Goal: Task Accomplishment & Management: Use online tool/utility

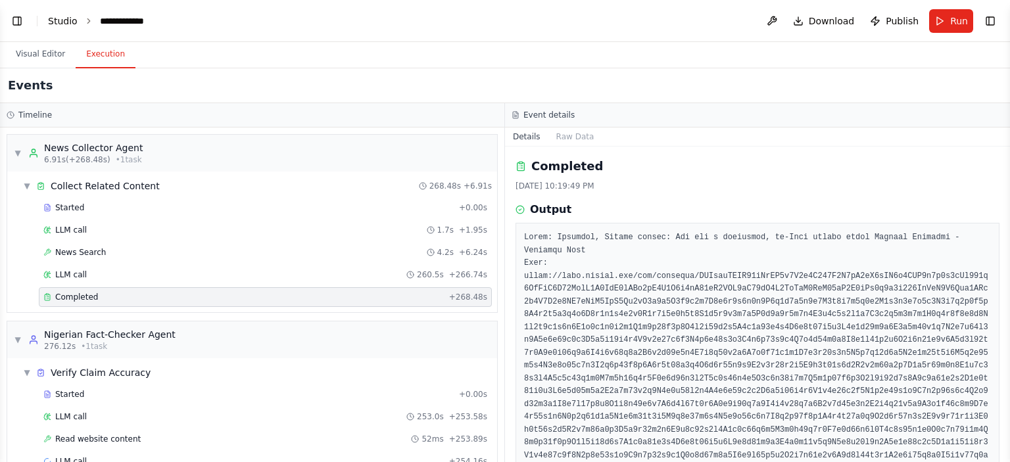
click at [59, 23] on link "Studio" at bounding box center [63, 21] width 30 height 11
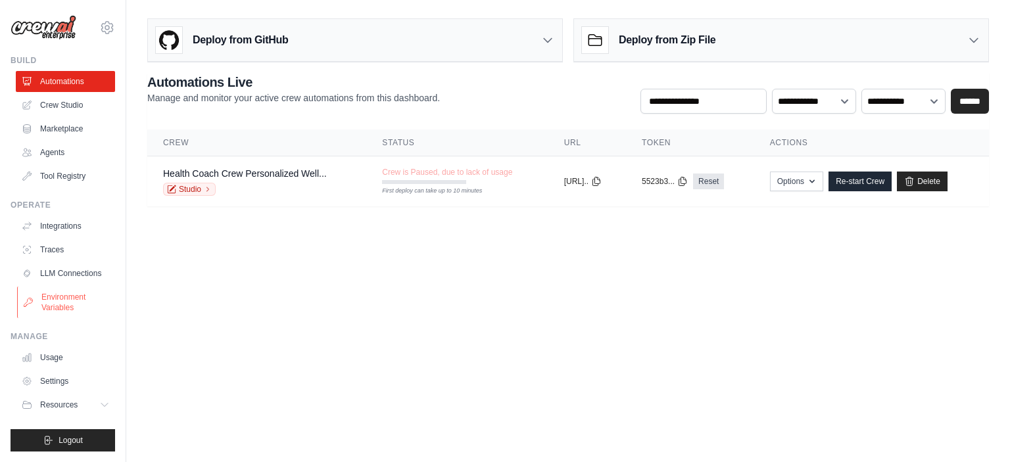
click at [61, 304] on link "Environment Variables" at bounding box center [66, 303] width 99 height 32
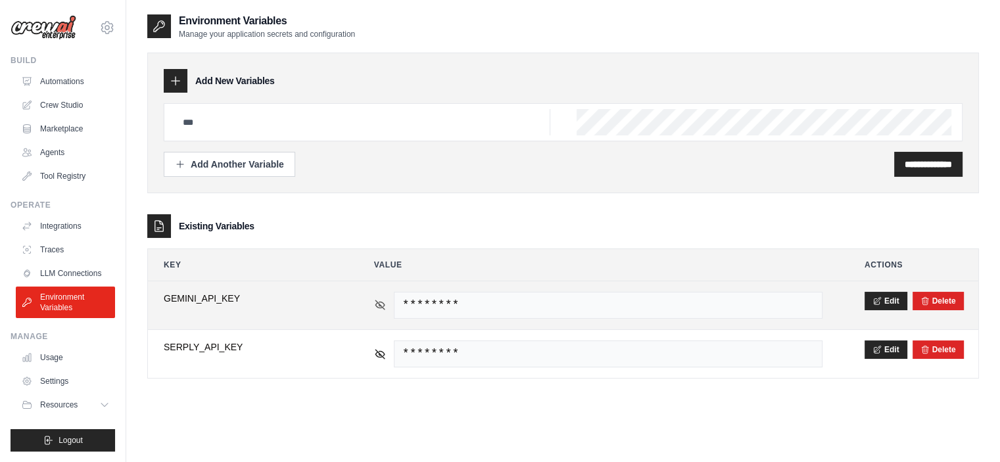
click at [381, 308] on icon at bounding box center [380, 305] width 12 height 12
drag, startPoint x: 656, startPoint y: 303, endPoint x: 403, endPoint y: 303, distance: 253.9
click at [403, 303] on span "AIzaSyCwiJ-ncx4pBRkeZrLBO2Gkq5ZG99xGb_E" at bounding box center [608, 305] width 429 height 27
copy span "AIzaSyCwiJ-ncx4pBRkeZrLBO2Gkq5ZG99xGb_E"
click at [376, 301] on icon at bounding box center [380, 305] width 12 height 12
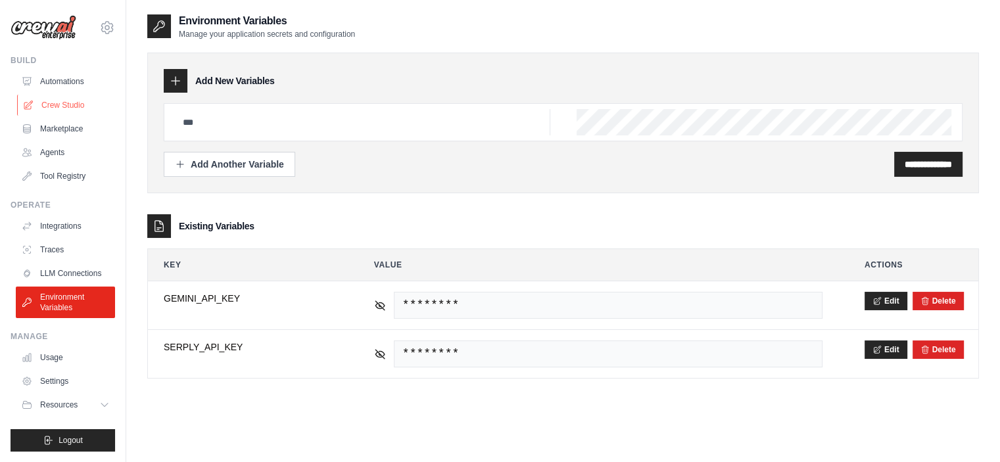
click at [63, 105] on link "Crew Studio" at bounding box center [66, 105] width 99 height 21
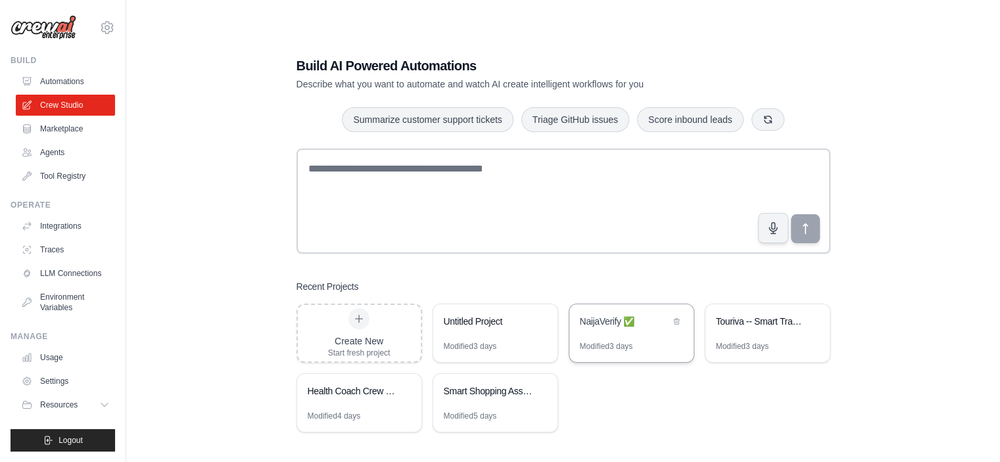
click at [609, 339] on div "NaijaVerify ✅" at bounding box center [632, 323] width 124 height 37
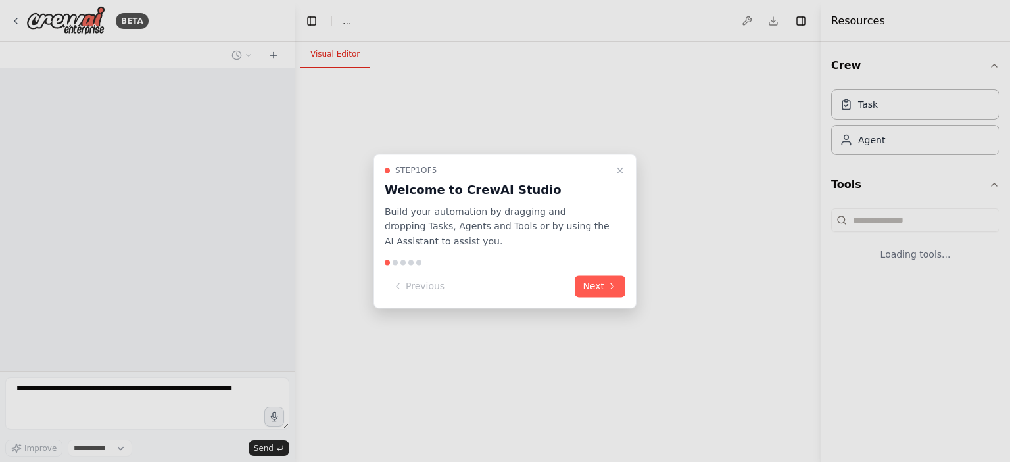
select select "****"
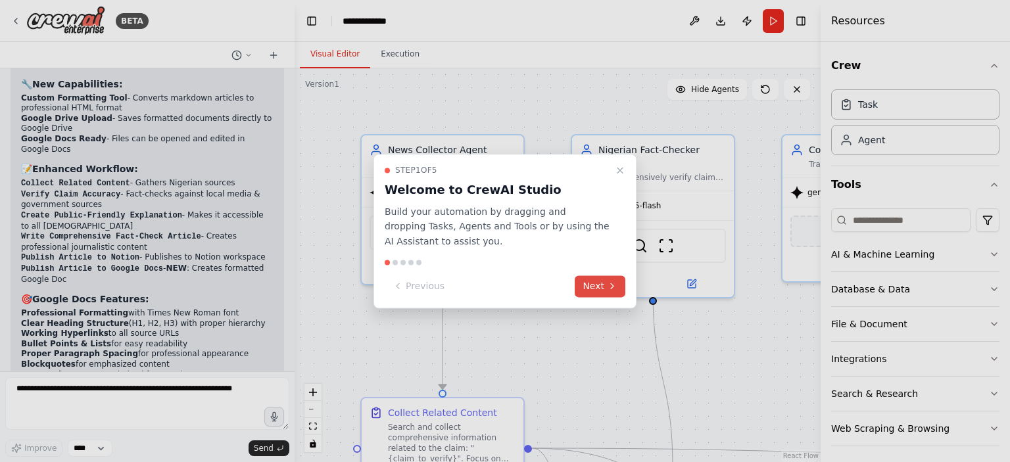
click at [600, 285] on button "Next" at bounding box center [600, 287] width 51 height 22
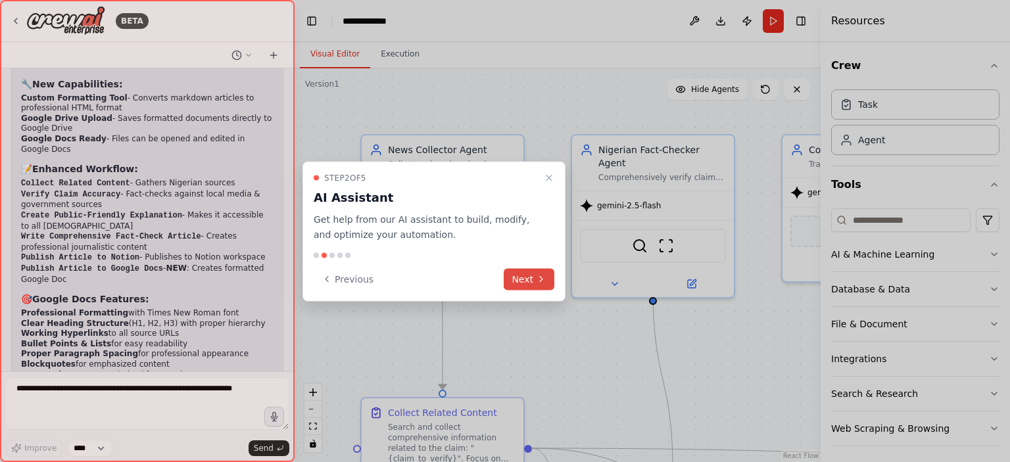
scroll to position [5855, 0]
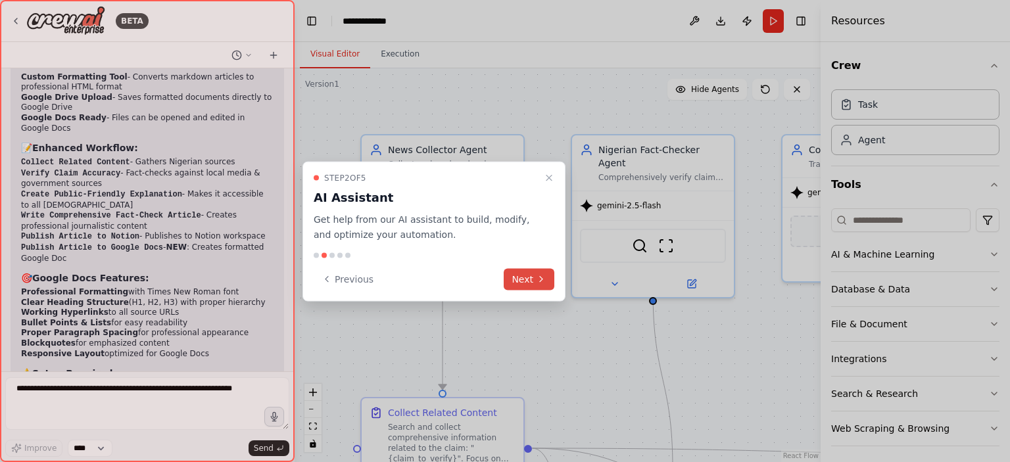
click at [513, 276] on button "Next" at bounding box center [529, 279] width 51 height 22
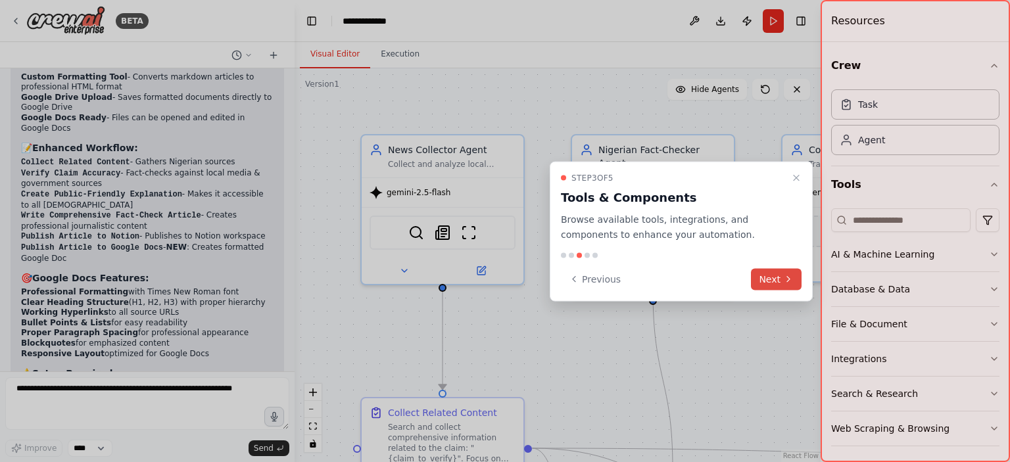
click at [790, 278] on icon at bounding box center [788, 279] width 11 height 11
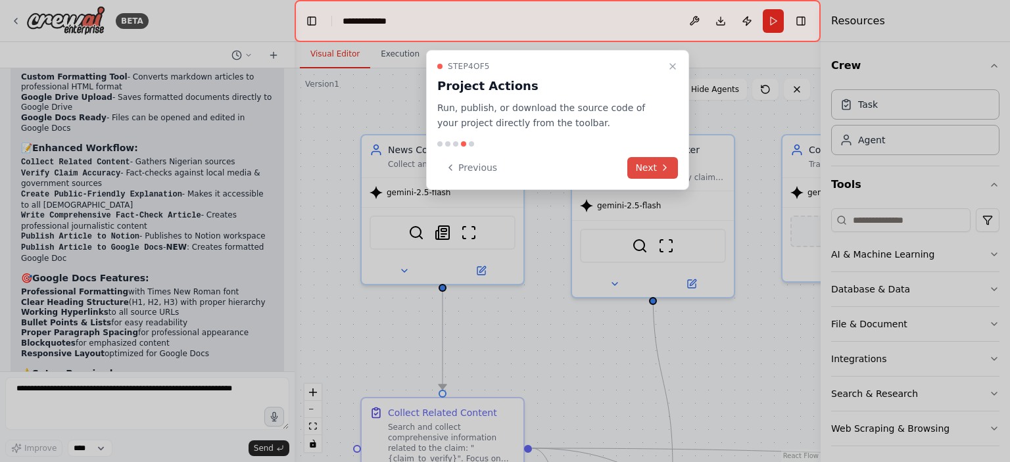
click at [655, 168] on button "Next" at bounding box center [653, 168] width 51 height 22
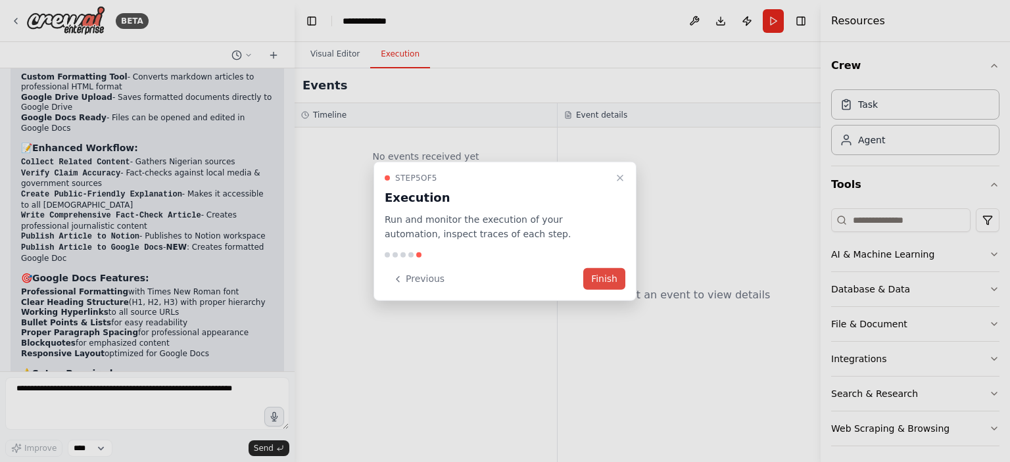
click at [614, 276] on button "Finish" at bounding box center [604, 279] width 42 height 22
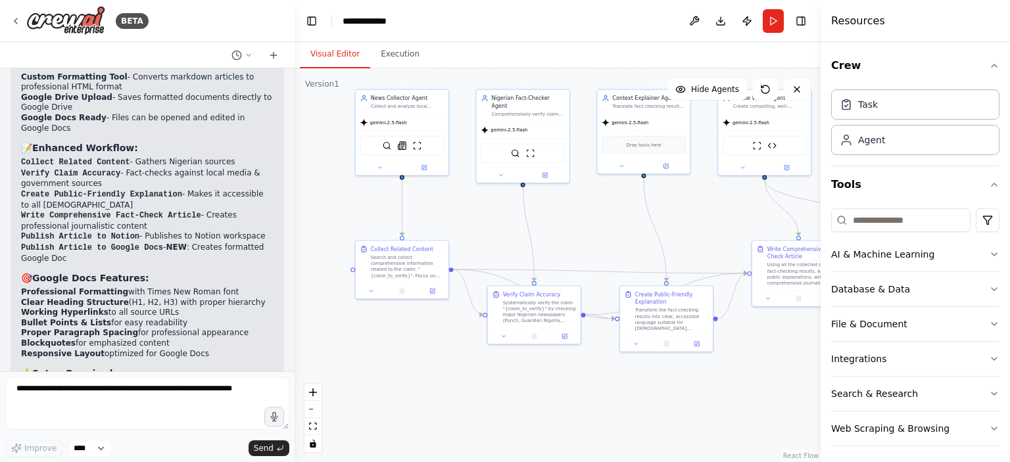
drag, startPoint x: 631, startPoint y: 343, endPoint x: 477, endPoint y: 209, distance: 204.2
click at [477, 209] on div ".deletable-edge-delete-btn { width: 20px; height: 20px; border: 0px solid #ffff…" at bounding box center [558, 265] width 526 height 394
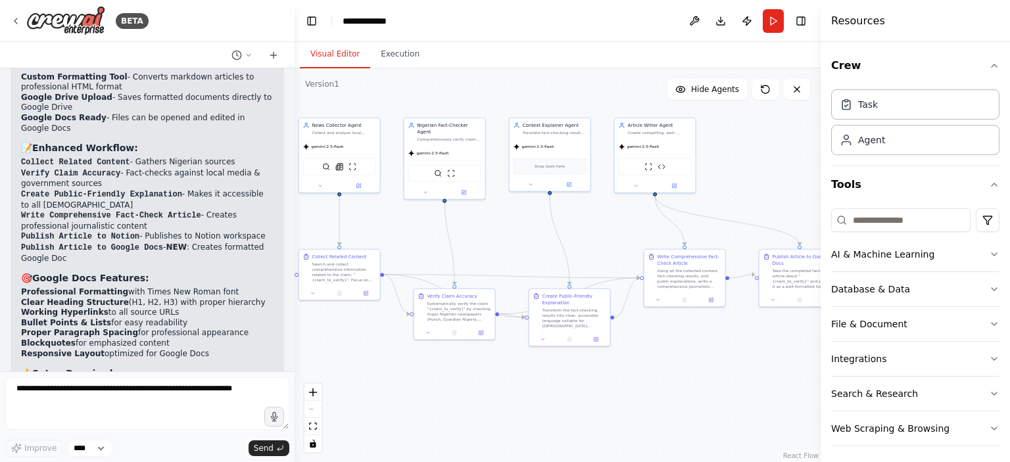
drag, startPoint x: 605, startPoint y: 230, endPoint x: 518, endPoint y: 239, distance: 87.2
click at [518, 239] on div ".deletable-edge-delete-btn { width: 20px; height: 20px; border: 0px solid #ffff…" at bounding box center [558, 265] width 526 height 394
click at [462, 164] on div "SerplyWebSearchTool ScrapeWebsiteTool" at bounding box center [444, 172] width 73 height 17
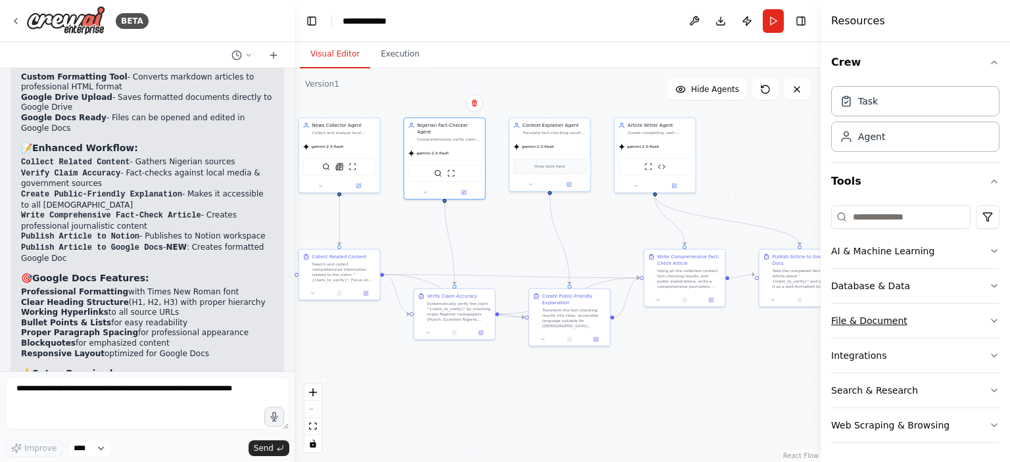
click at [868, 320] on button "File & Document" at bounding box center [915, 321] width 168 height 34
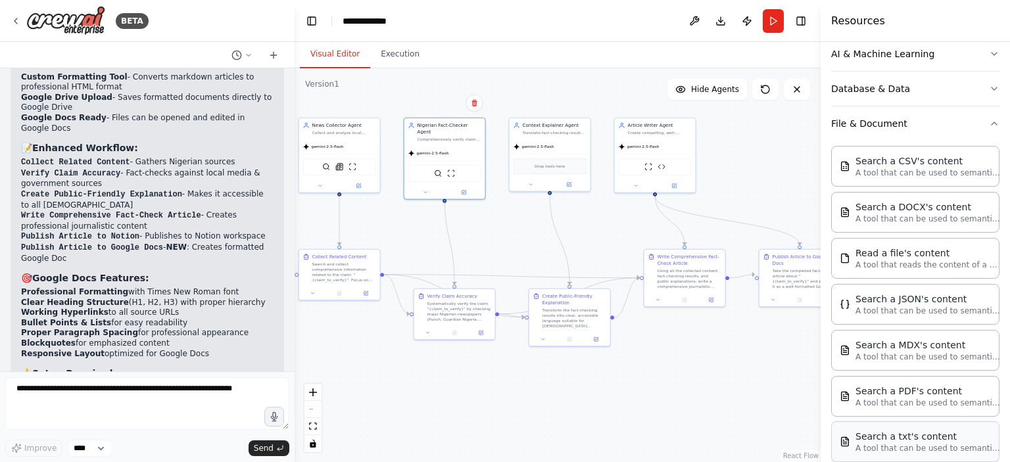
scroll to position [135, 0]
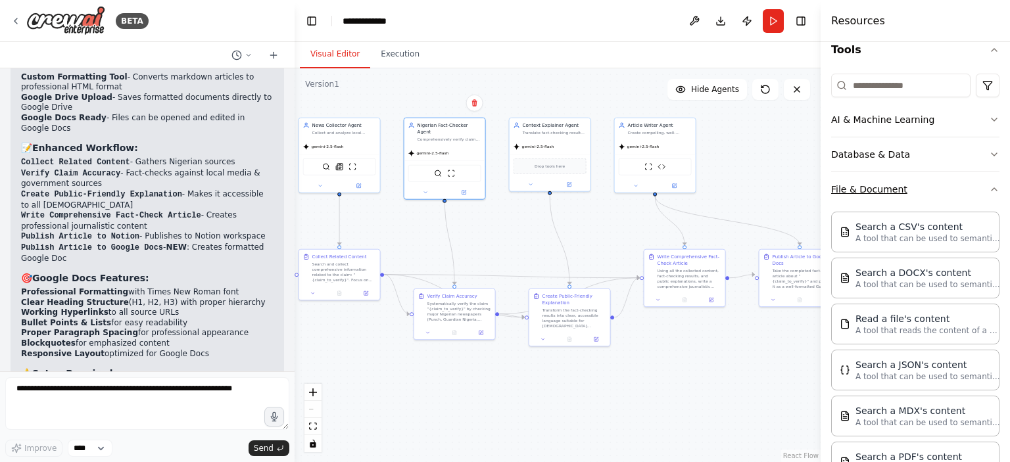
click at [992, 189] on icon "button" at bounding box center [994, 189] width 5 height 3
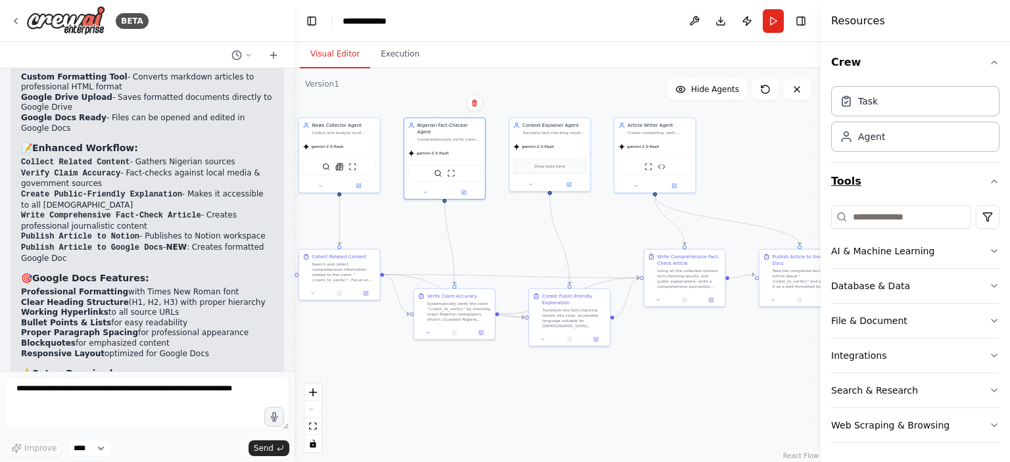
scroll to position [3, 0]
click at [989, 281] on icon "button" at bounding box center [994, 286] width 11 height 11
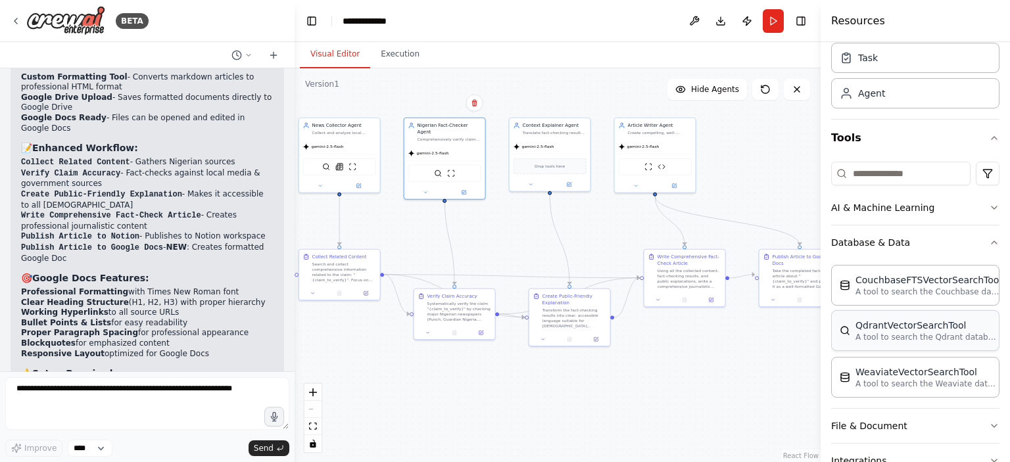
scroll to position [69, 0]
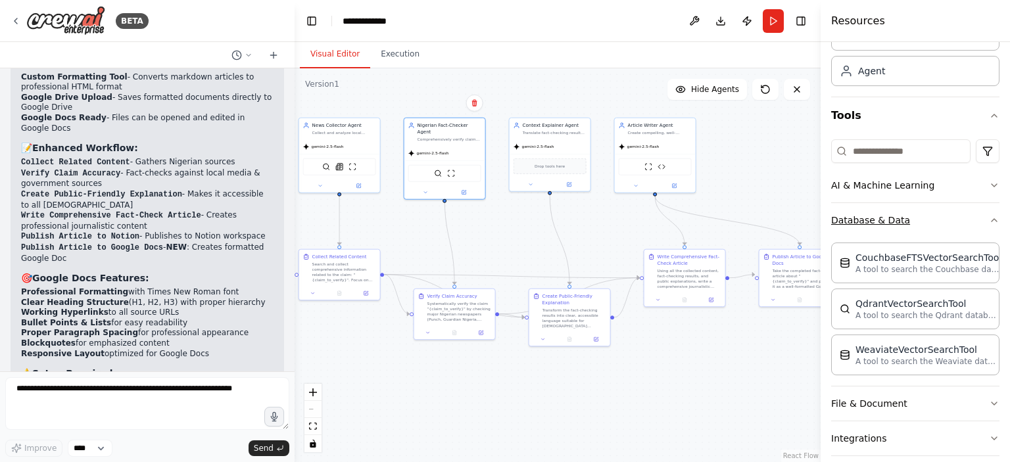
drag, startPoint x: 985, startPoint y: 224, endPoint x: 975, endPoint y: 221, distance: 9.8
click at [989, 224] on icon "button" at bounding box center [994, 220] width 11 height 11
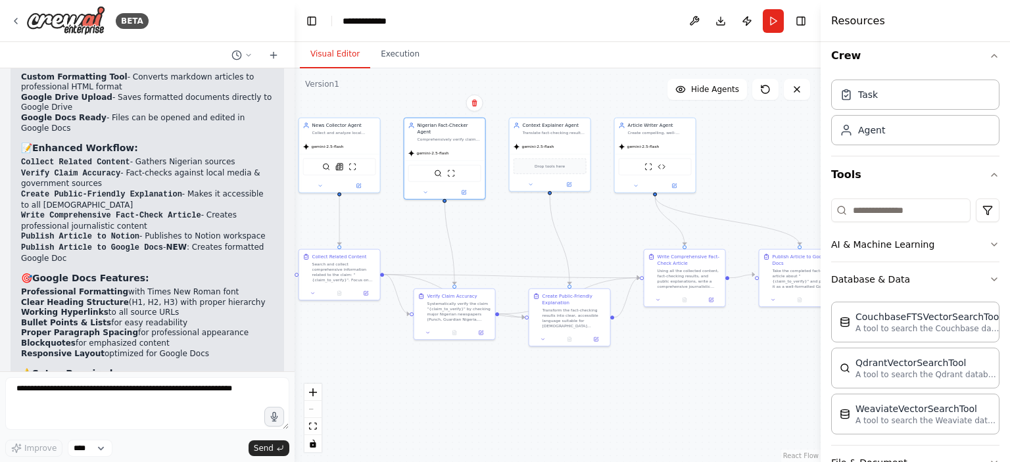
scroll to position [3, 0]
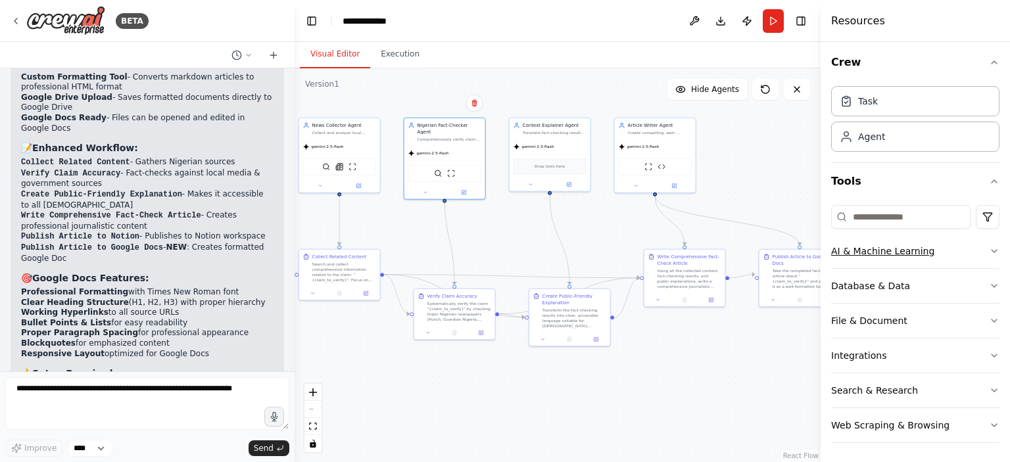
click at [989, 248] on icon "button" at bounding box center [994, 251] width 11 height 11
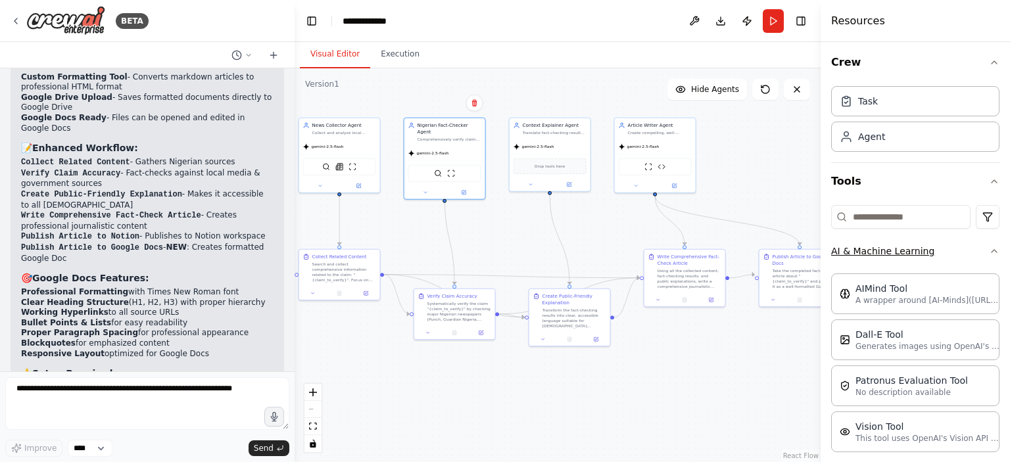
scroll to position [69, 0]
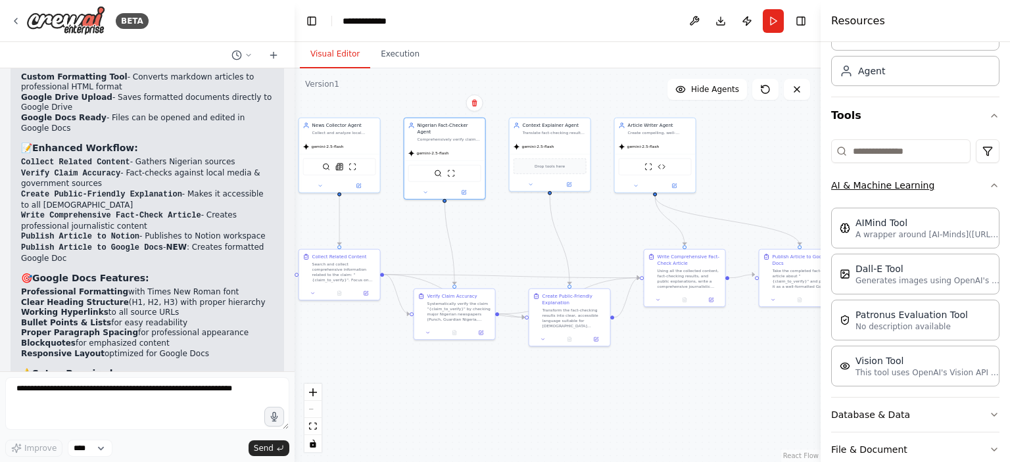
click at [992, 185] on icon "button" at bounding box center [994, 185] width 5 height 3
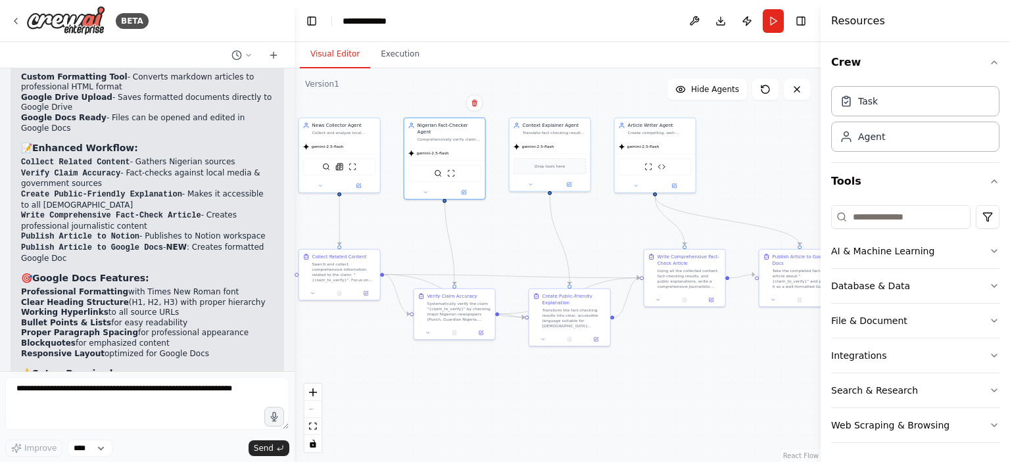
scroll to position [3, 0]
click at [763, 24] on button "Run" at bounding box center [773, 21] width 21 height 24
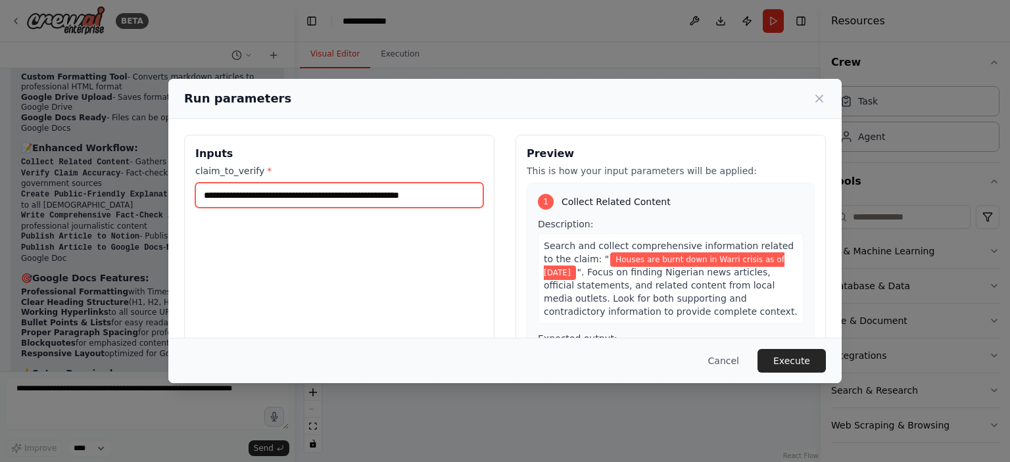
click at [447, 193] on input "**********" at bounding box center [339, 195] width 288 height 25
click at [388, 201] on input "**********" at bounding box center [339, 195] width 288 height 25
type input "**********"
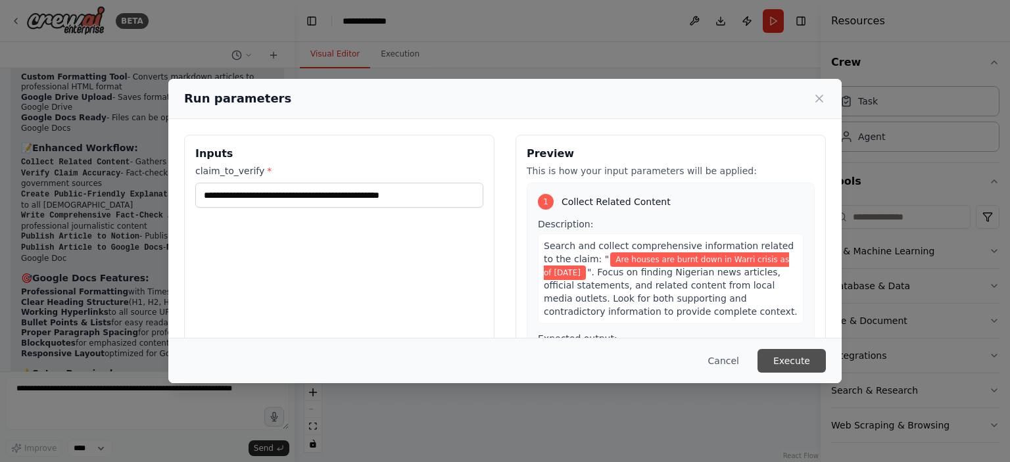
click at [780, 358] on button "Execute" at bounding box center [792, 361] width 68 height 24
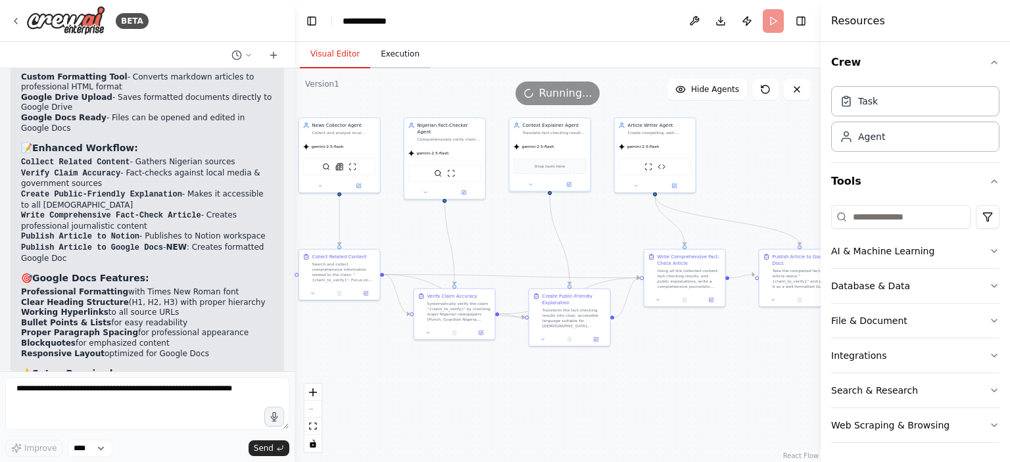
click at [376, 52] on button "Execution" at bounding box center [400, 55] width 60 height 28
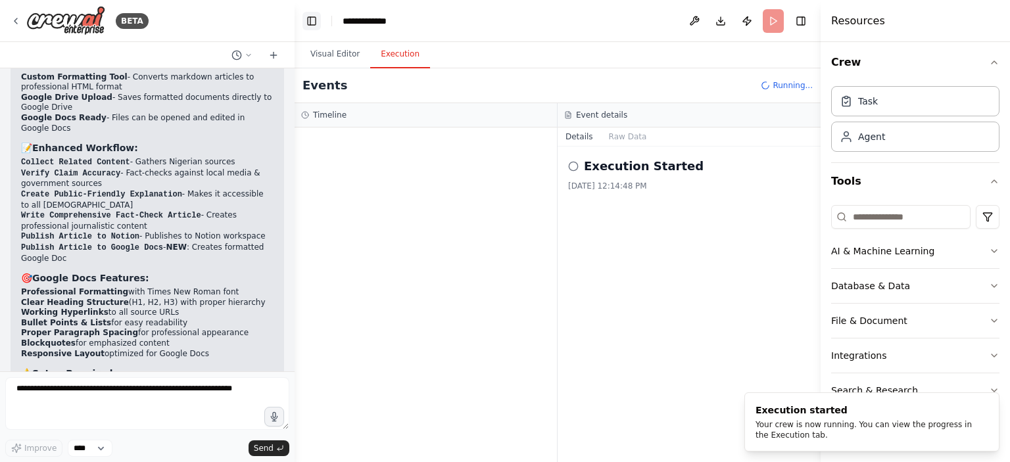
click at [312, 26] on button "Toggle Left Sidebar" at bounding box center [312, 21] width 18 height 18
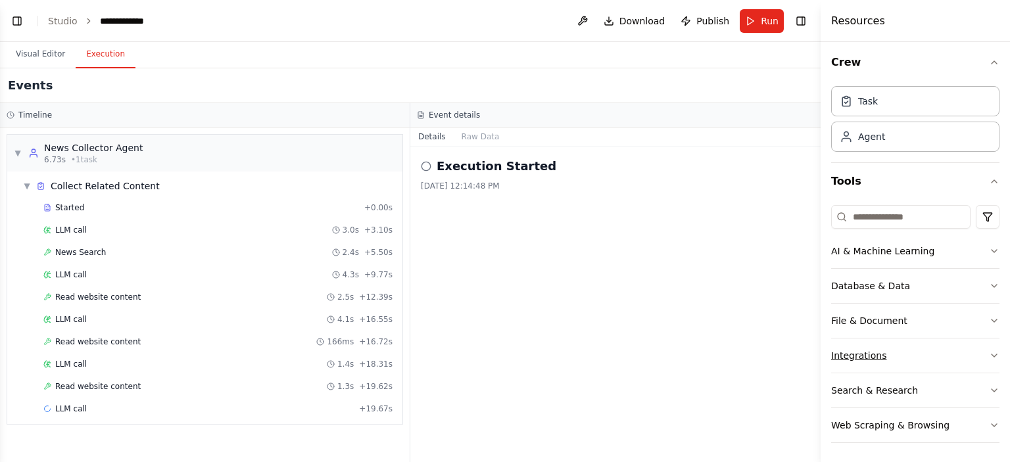
click at [851, 355] on button "Integrations" at bounding box center [915, 356] width 168 height 34
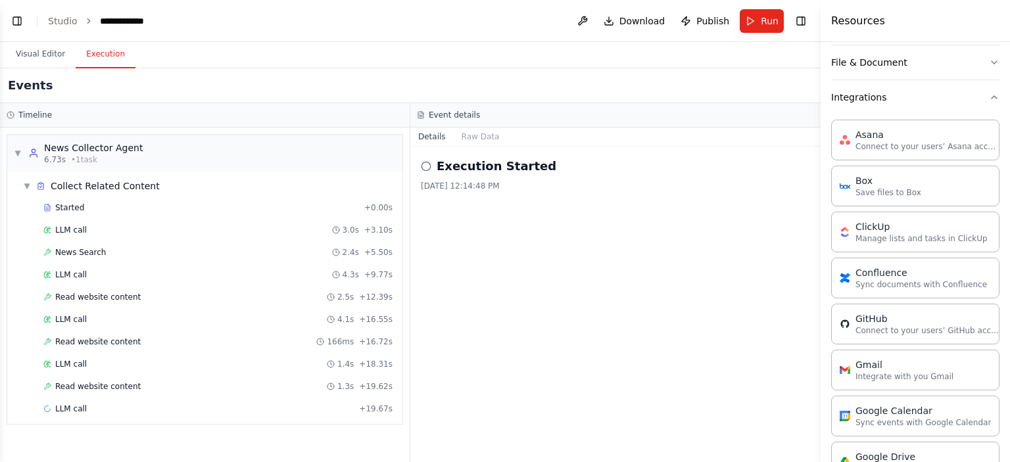
scroll to position [120, 0]
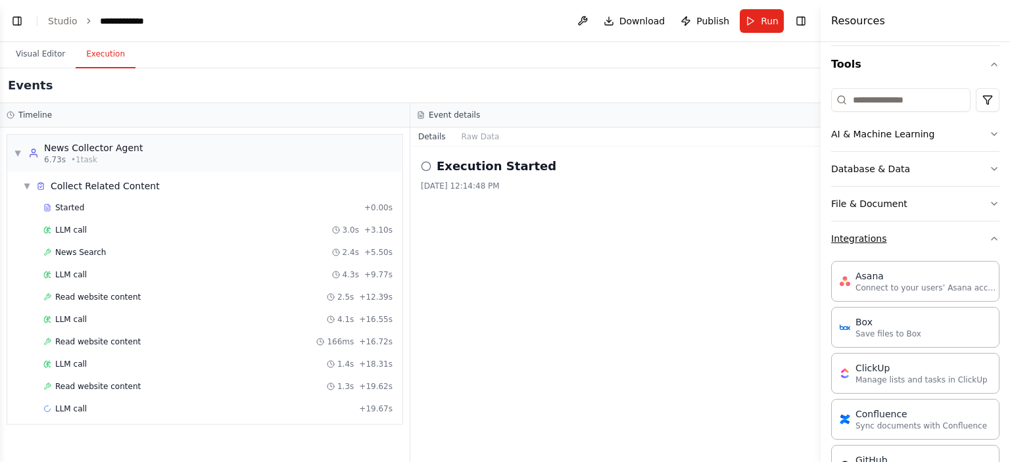
click at [862, 238] on button "Integrations" at bounding box center [915, 239] width 168 height 34
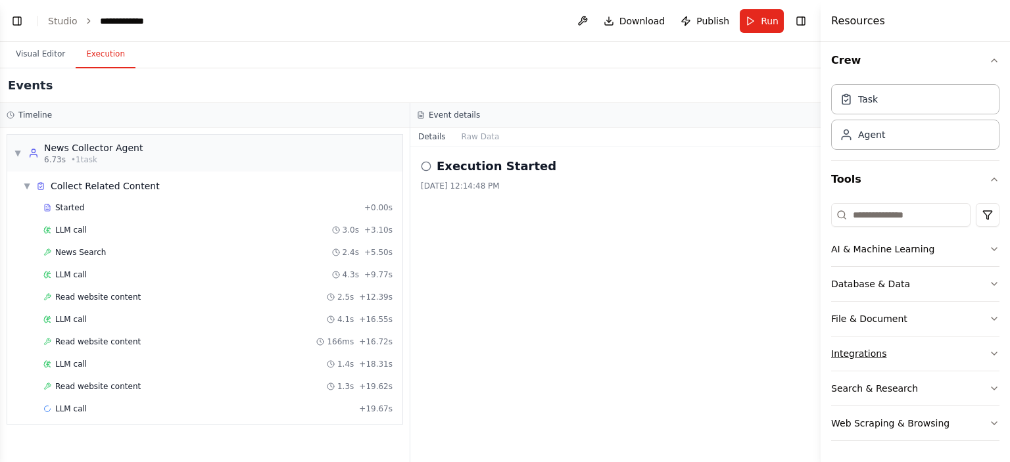
scroll to position [3, 0]
click at [861, 139] on div "Agent" at bounding box center [871, 136] width 27 height 13
click at [856, 181] on button "Tools" at bounding box center [915, 181] width 168 height 37
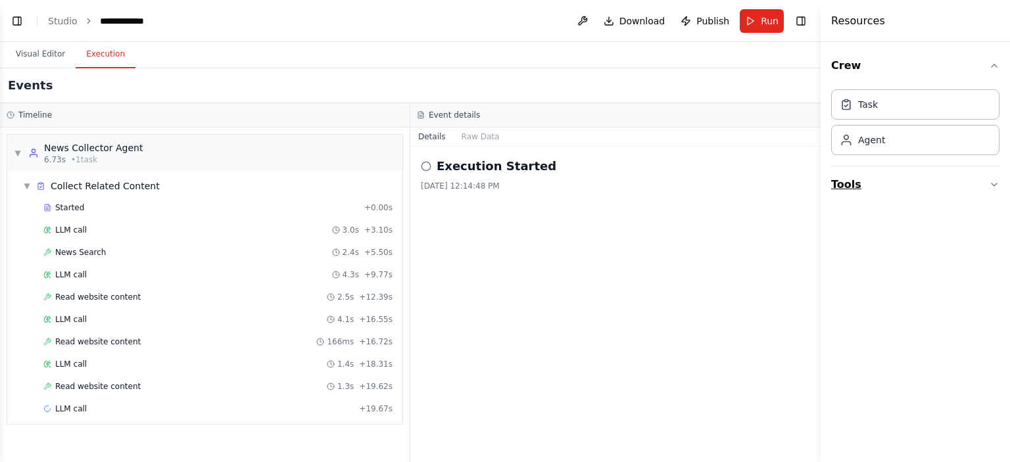
click at [854, 181] on button "Tools" at bounding box center [915, 184] width 168 height 37
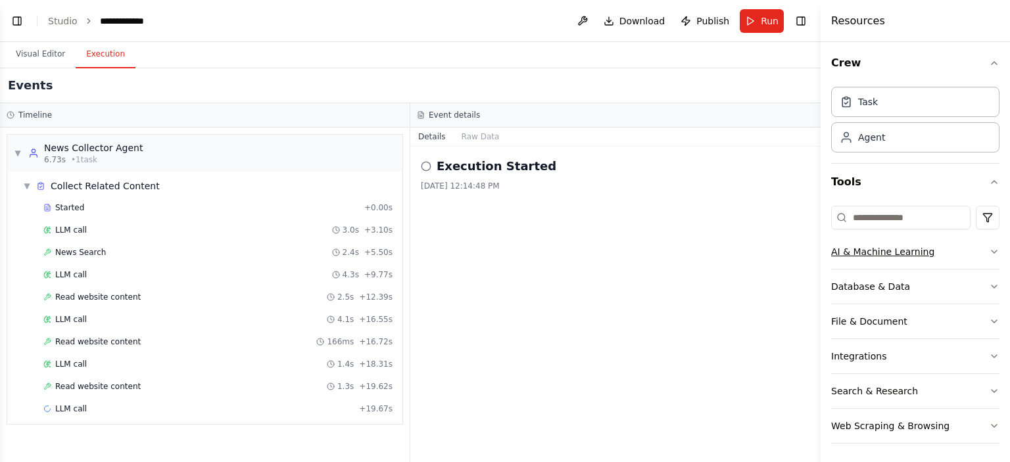
scroll to position [3, 0]
click at [872, 423] on button "Web Scraping & Browsing" at bounding box center [915, 425] width 168 height 34
click at [30, 62] on button "Visual Editor" at bounding box center [40, 55] width 70 height 28
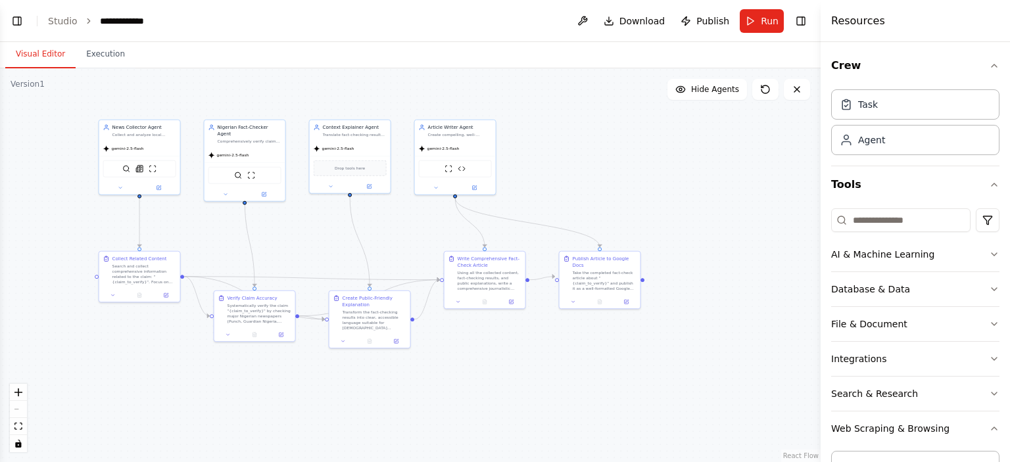
drag, startPoint x: 228, startPoint y: 220, endPoint x: 322, endPoint y: 222, distance: 94.7
click at [322, 222] on div ".deletable-edge-delete-btn { width: 20px; height: 20px; border: 0px solid #ffff…" at bounding box center [410, 265] width 821 height 394
drag, startPoint x: 355, startPoint y: 315, endPoint x: 356, endPoint y: 303, distance: 11.9
click at [356, 303] on div "Transform the fact-checking results into clear, accessible language suitable fo…" at bounding box center [375, 305] width 64 height 21
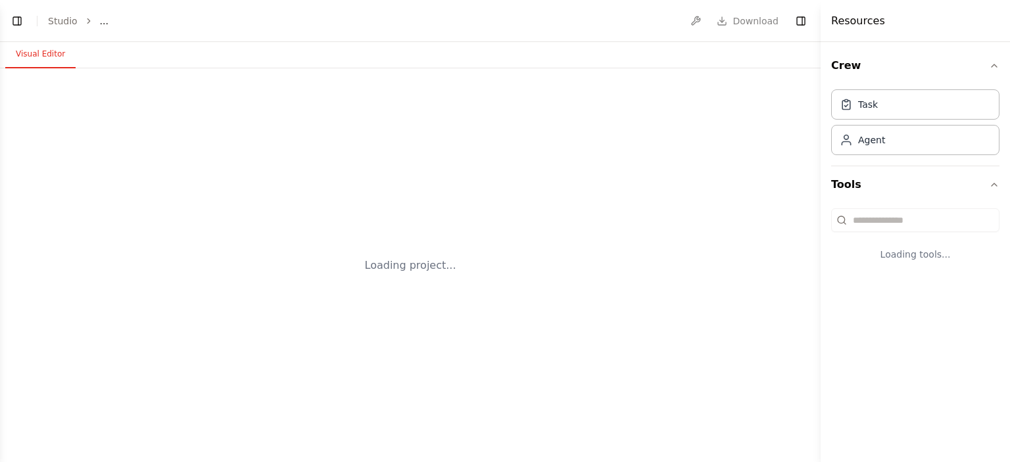
select select "****"
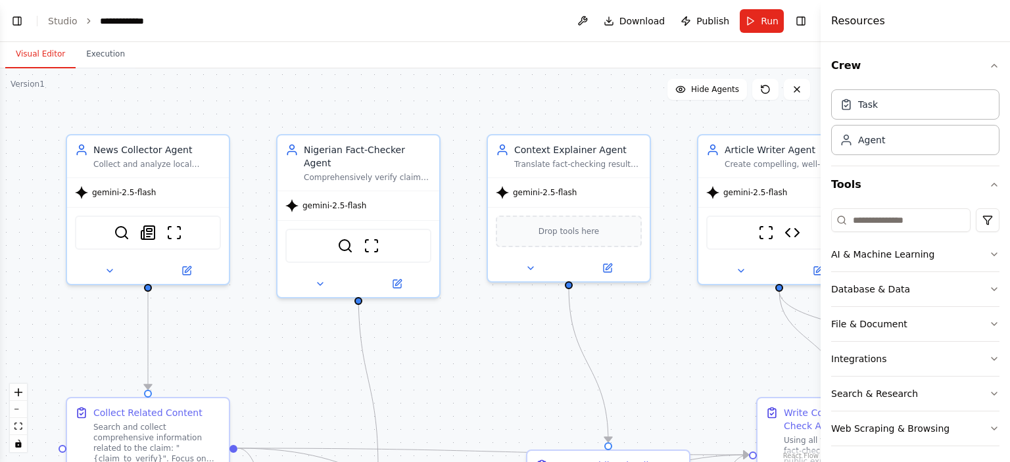
scroll to position [5855, 0]
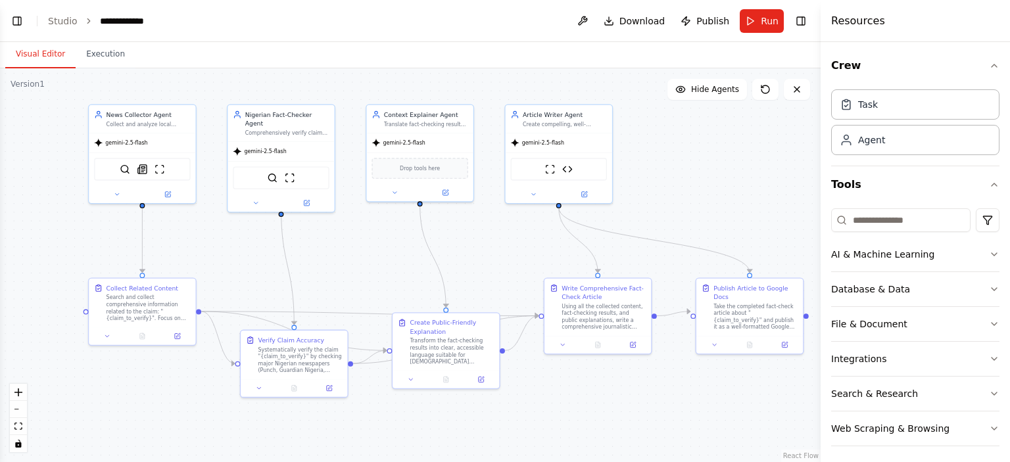
drag, startPoint x: 674, startPoint y: 284, endPoint x: 494, endPoint y: 226, distance: 188.7
click at [494, 226] on div ".deletable-edge-delete-btn { width: 20px; height: 20px; border: 0px solid #ffff…" at bounding box center [410, 265] width 821 height 394
click at [804, 24] on button "Toggle Right Sidebar" at bounding box center [801, 21] width 18 height 18
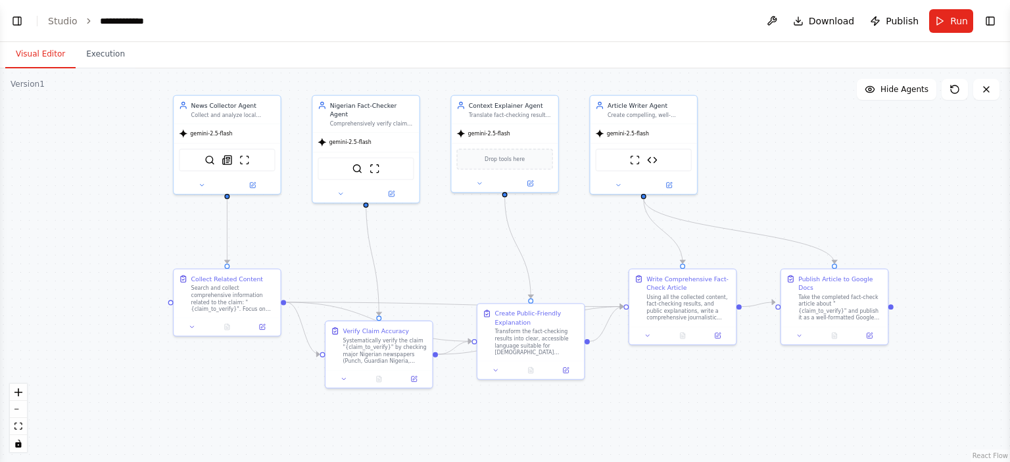
drag, startPoint x: 650, startPoint y: 157, endPoint x: 735, endPoint y: 148, distance: 85.4
click at [735, 148] on div ".deletable-edge-delete-btn { width: 20px; height: 20px; border: 0px solid #ffff…" at bounding box center [505, 265] width 1010 height 394
click at [253, 182] on icon at bounding box center [253, 183] width 4 height 4
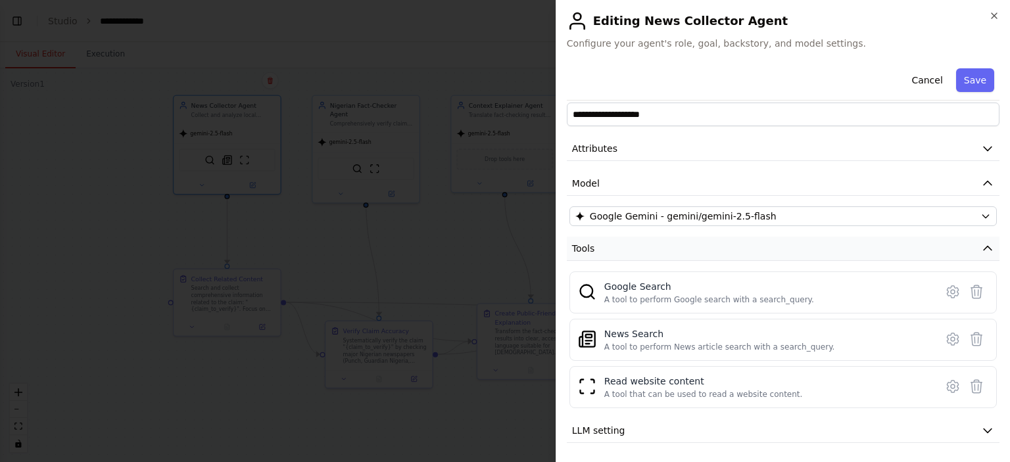
scroll to position [57, 0]
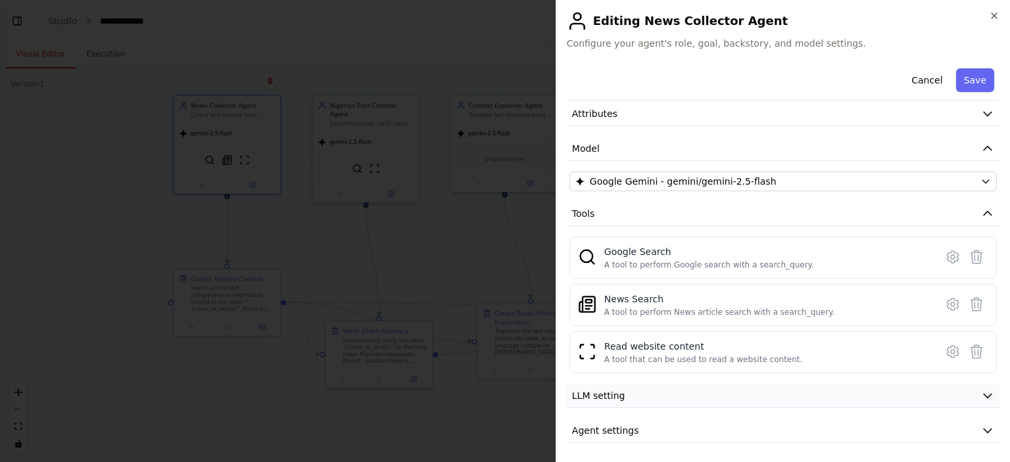
click at [984, 395] on icon "button" at bounding box center [988, 397] width 8 height 4
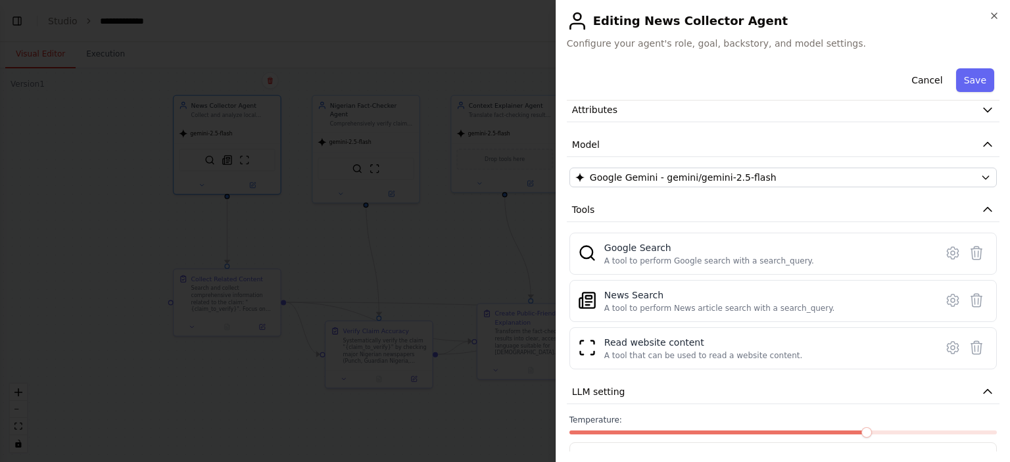
scroll to position [150, 0]
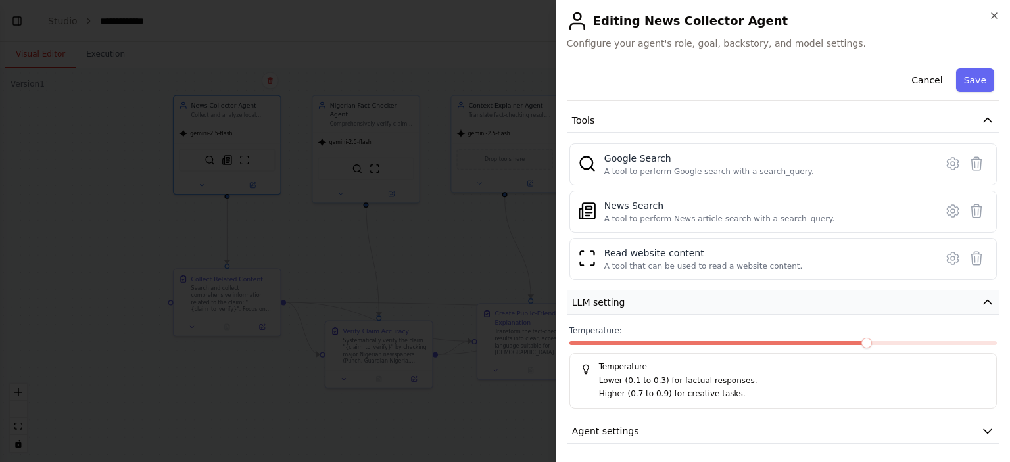
click at [981, 301] on icon "button" at bounding box center [987, 302] width 13 height 13
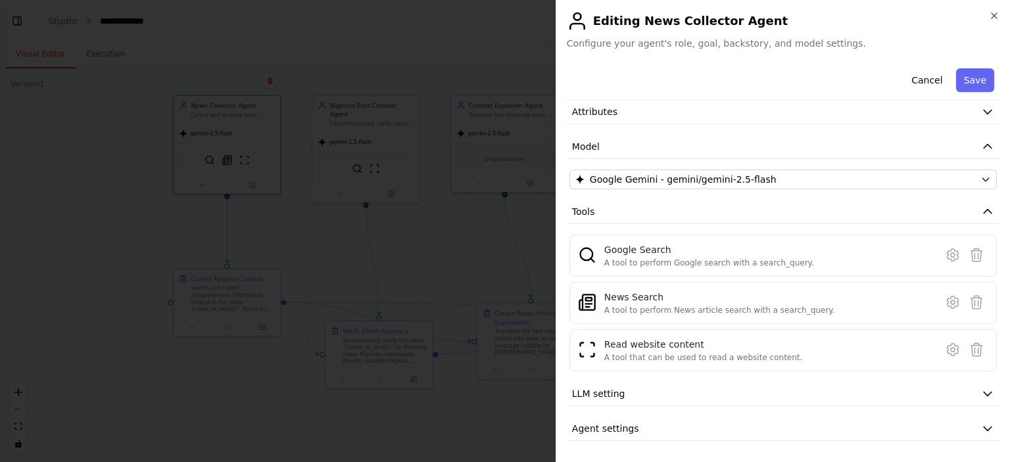
scroll to position [57, 0]
click at [970, 426] on button "Agent settings" at bounding box center [783, 431] width 433 height 24
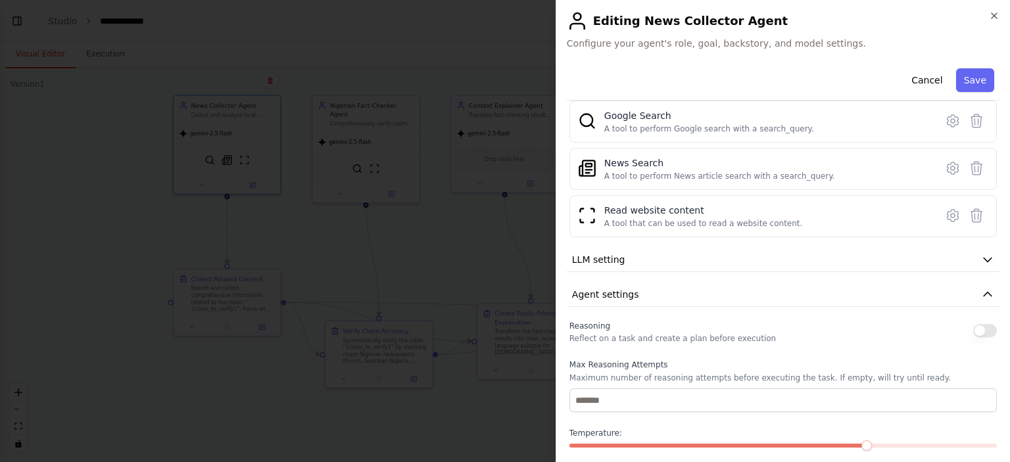
scroll to position [168, 0]
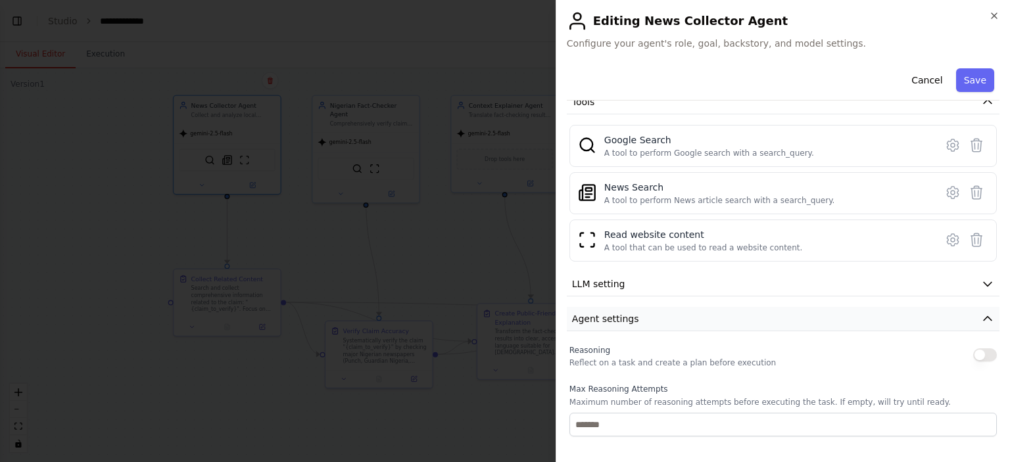
click at [981, 316] on icon "button" at bounding box center [987, 318] width 13 height 13
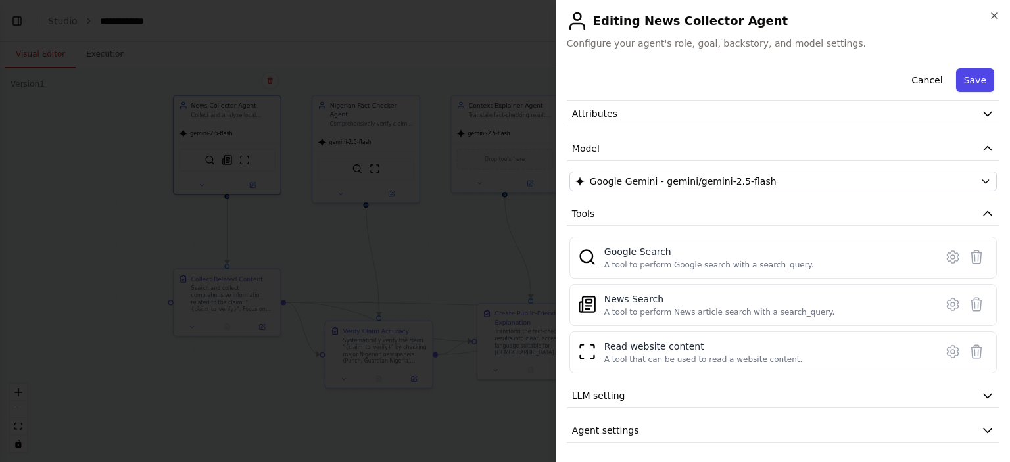
click at [957, 79] on button "Save" at bounding box center [975, 80] width 38 height 24
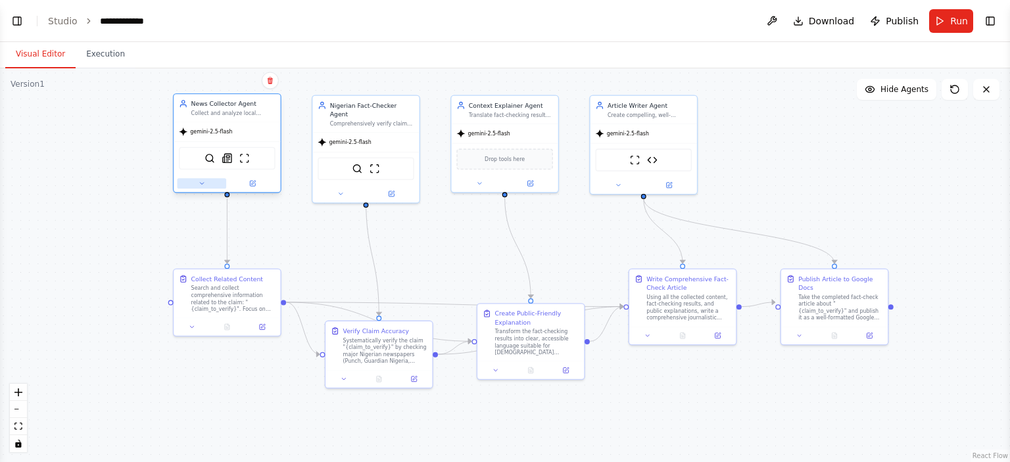
click at [201, 183] on icon at bounding box center [201, 184] width 3 height 2
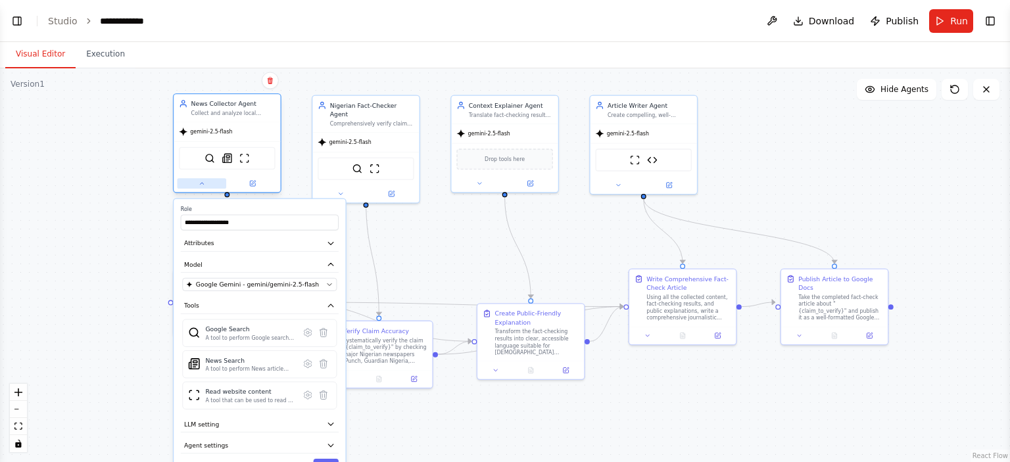
click at [201, 183] on icon at bounding box center [201, 184] width 3 height 2
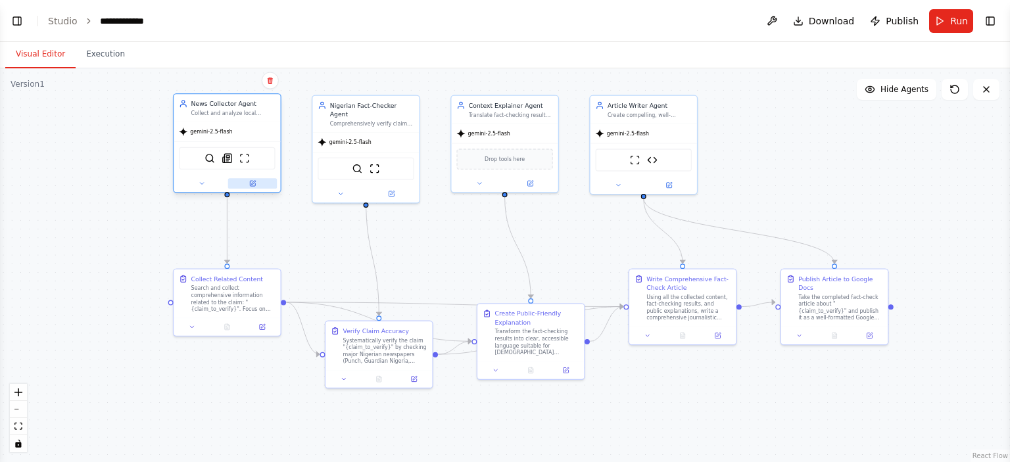
click at [258, 182] on button at bounding box center [252, 183] width 49 height 11
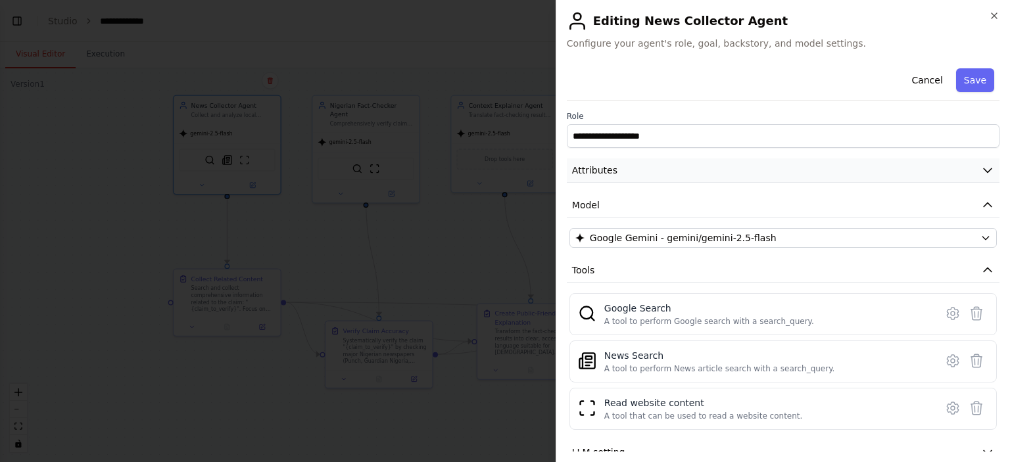
click at [981, 168] on icon "button" at bounding box center [987, 170] width 13 height 13
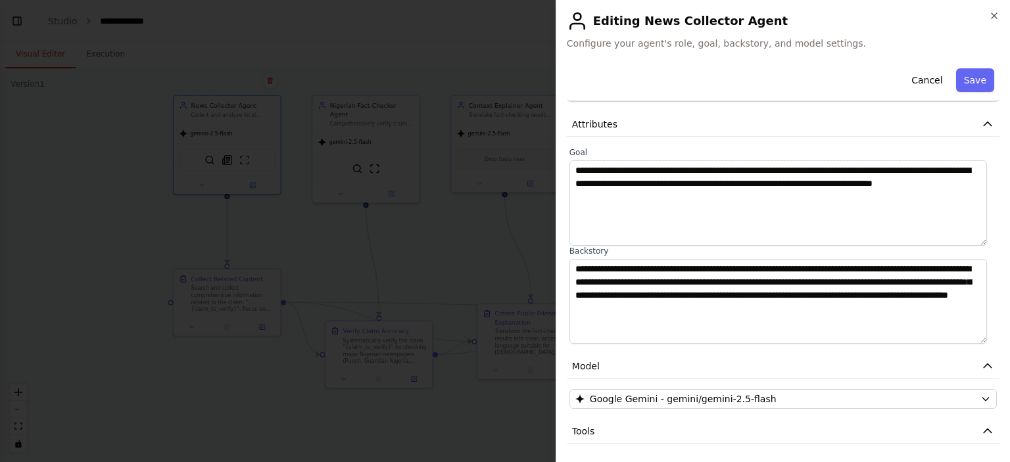
scroll to position [0, 0]
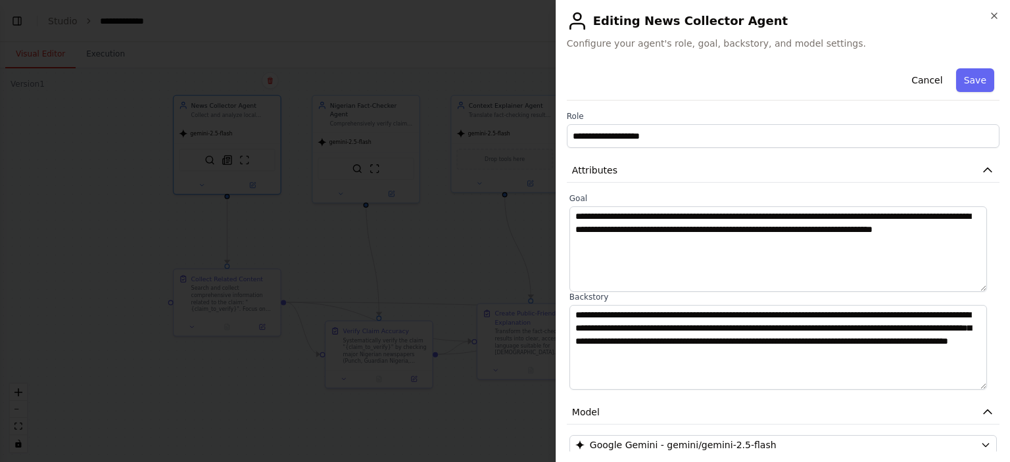
click at [411, 235] on div at bounding box center [505, 231] width 1010 height 462
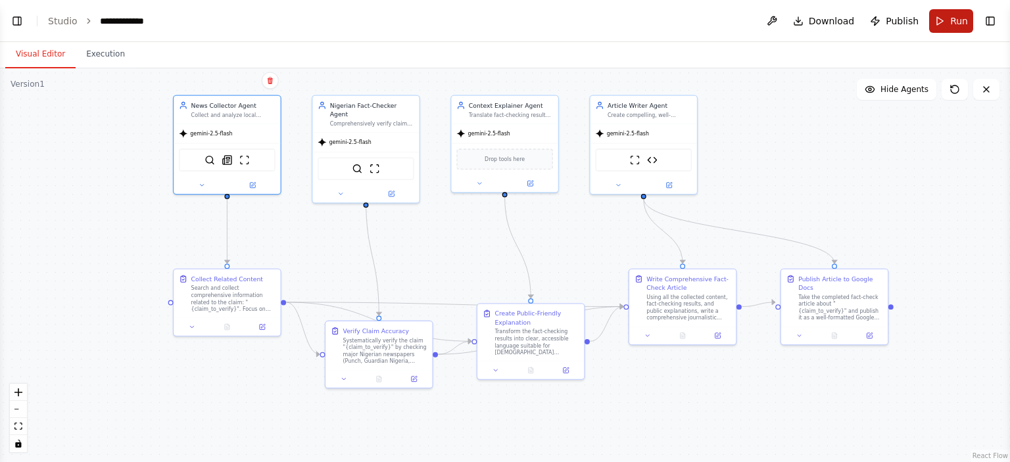
click at [957, 23] on span "Run" at bounding box center [959, 20] width 18 height 13
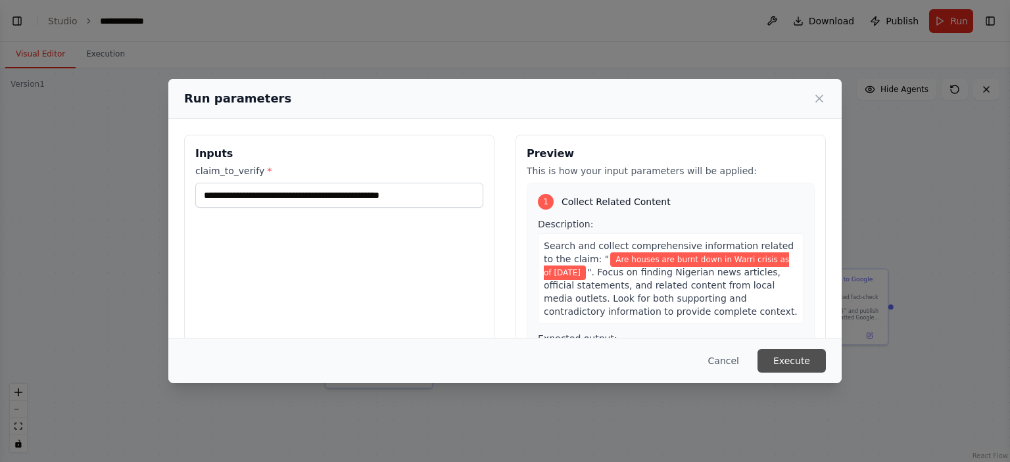
click at [776, 358] on button "Execute" at bounding box center [792, 361] width 68 height 24
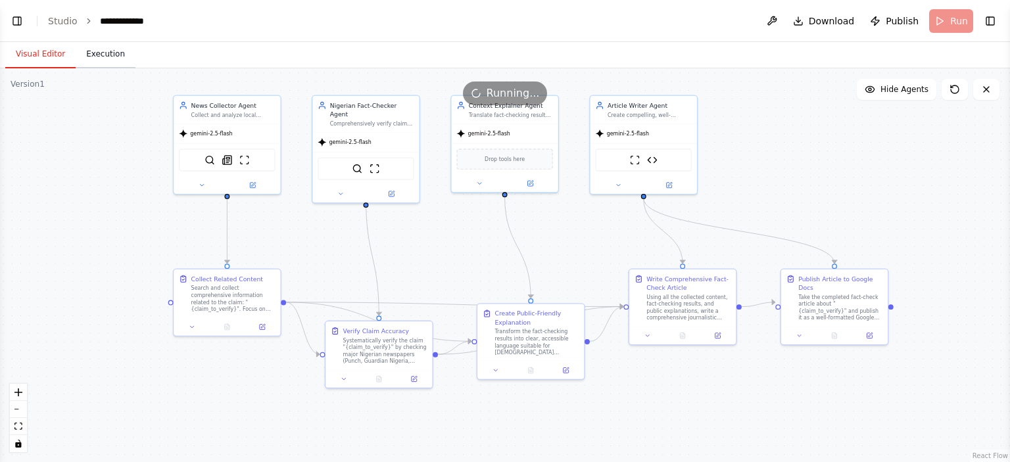
click at [95, 57] on button "Execution" at bounding box center [106, 55] width 60 height 28
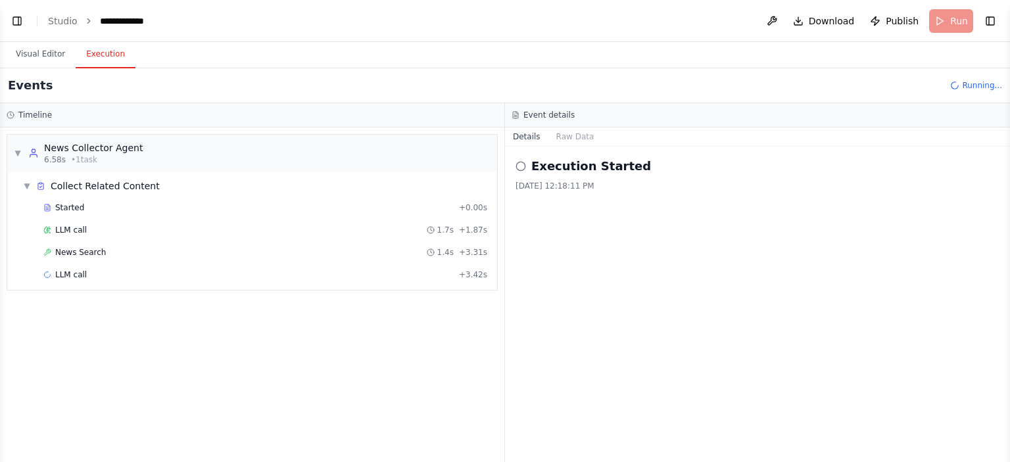
click at [685, 297] on div "Execution Started [DATE] 12:18:11 PM" at bounding box center [757, 305] width 505 height 316
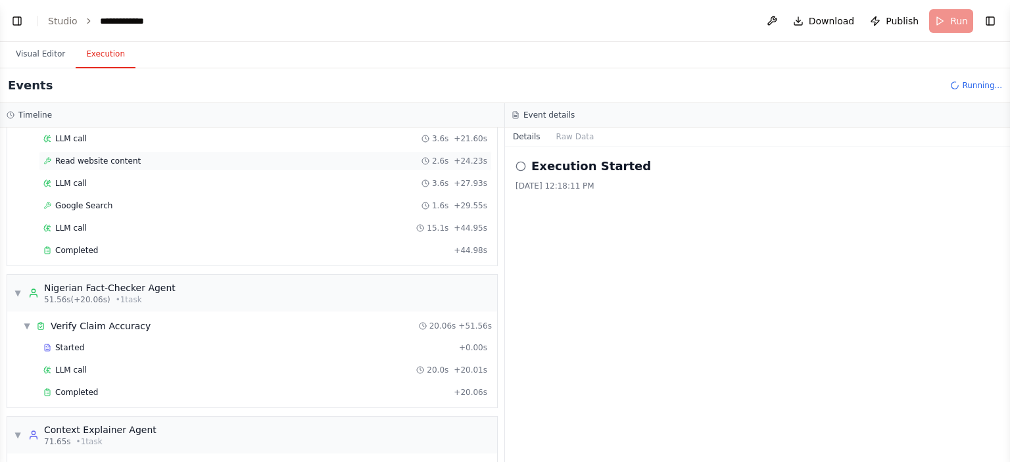
scroll to position [388, 0]
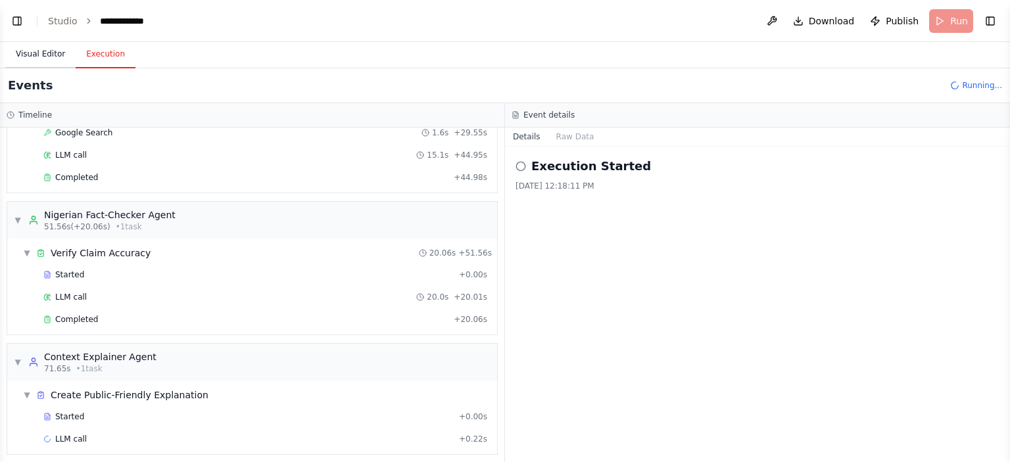
click at [39, 57] on button "Visual Editor" at bounding box center [40, 55] width 70 height 28
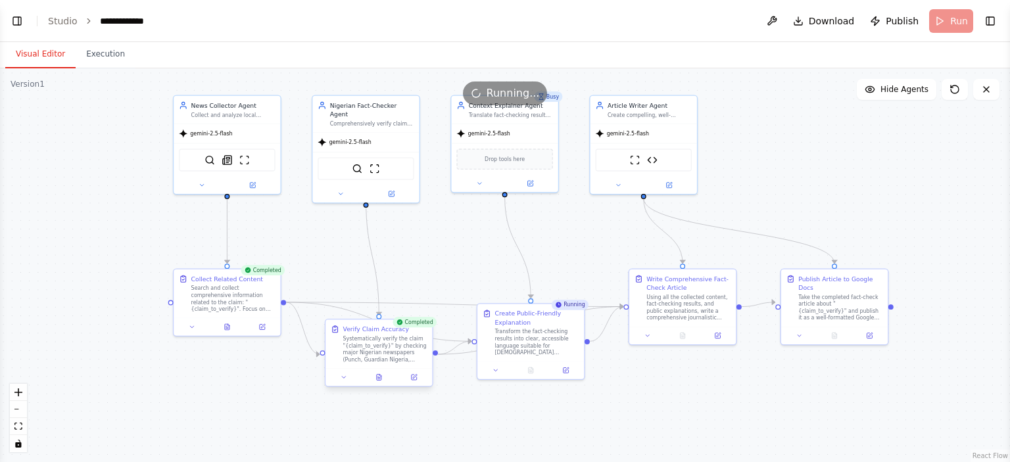
click at [381, 385] on div at bounding box center [379, 377] width 107 height 18
click at [382, 374] on icon at bounding box center [383, 377] width 7 height 7
click at [229, 323] on icon at bounding box center [227, 325] width 5 height 6
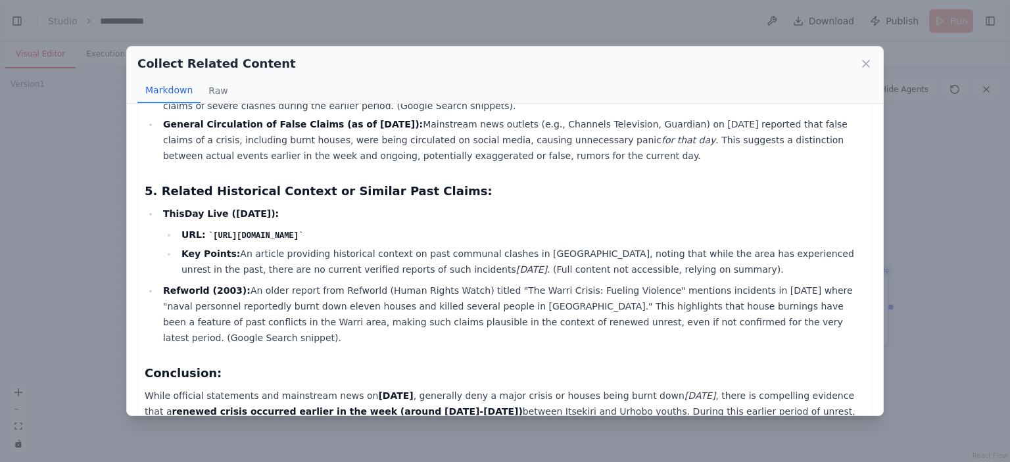
scroll to position [1212, 0]
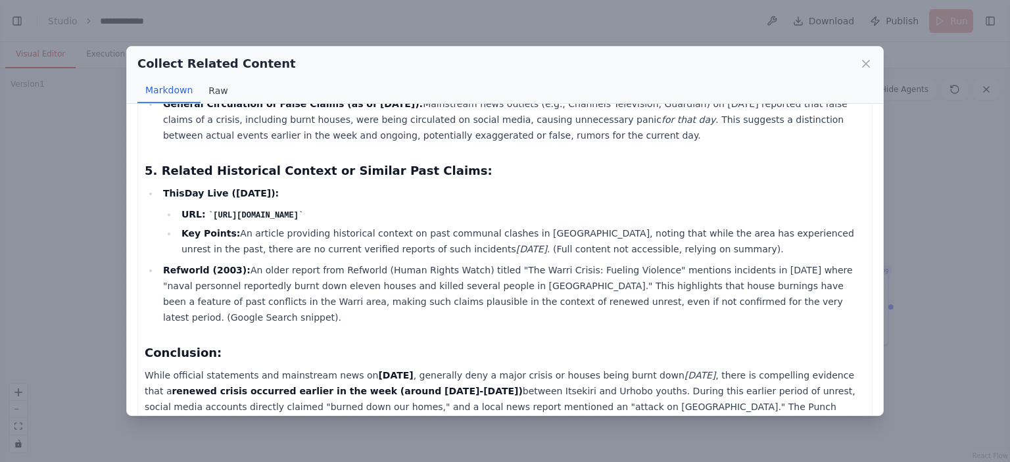
click at [216, 93] on button "Raw" at bounding box center [218, 90] width 35 height 25
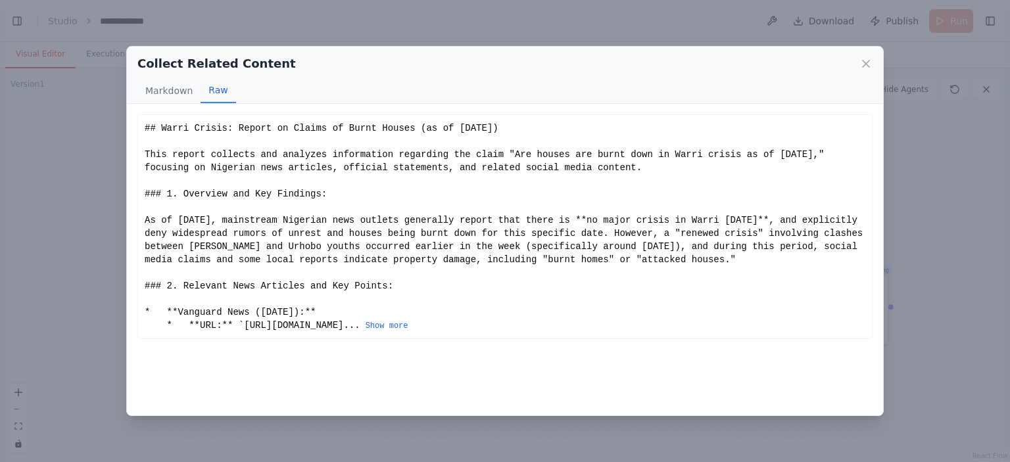
scroll to position [0, 0]
click at [176, 92] on button "Markdown" at bounding box center [168, 90] width 63 height 25
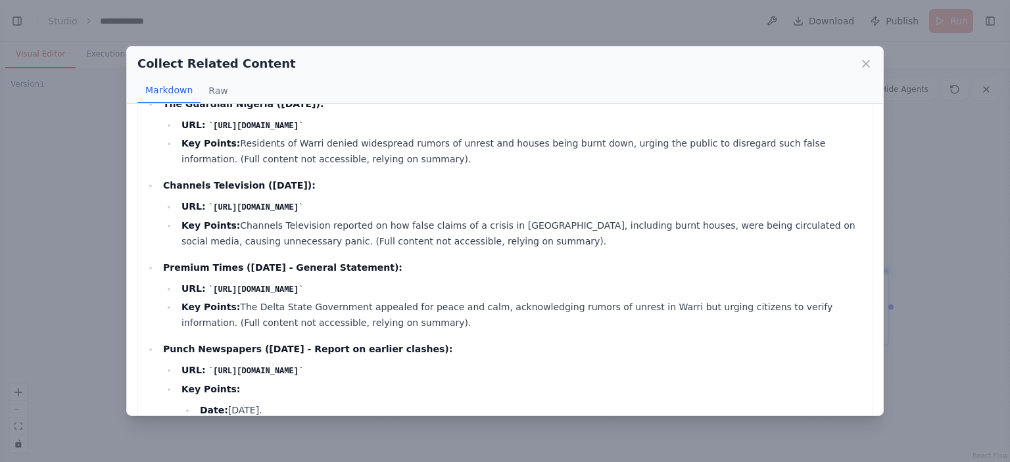
scroll to position [329, 0]
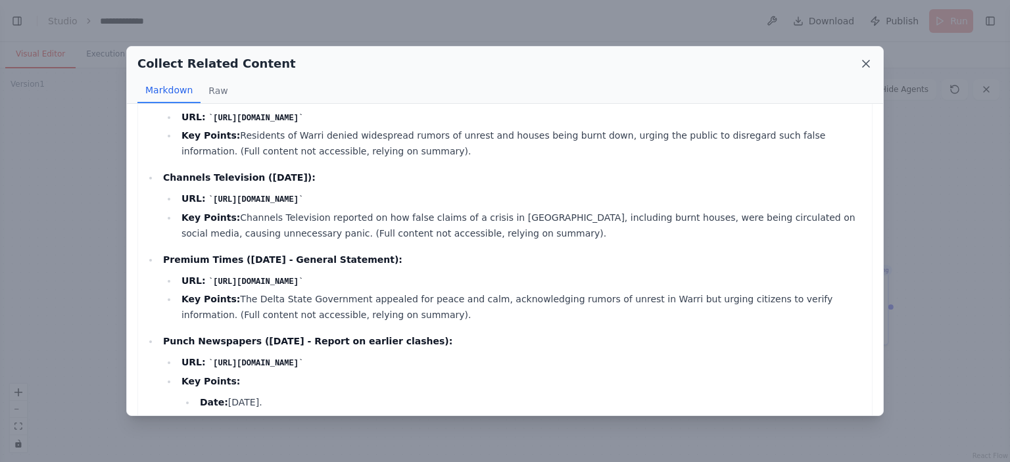
click at [868, 64] on icon at bounding box center [866, 64] width 7 height 7
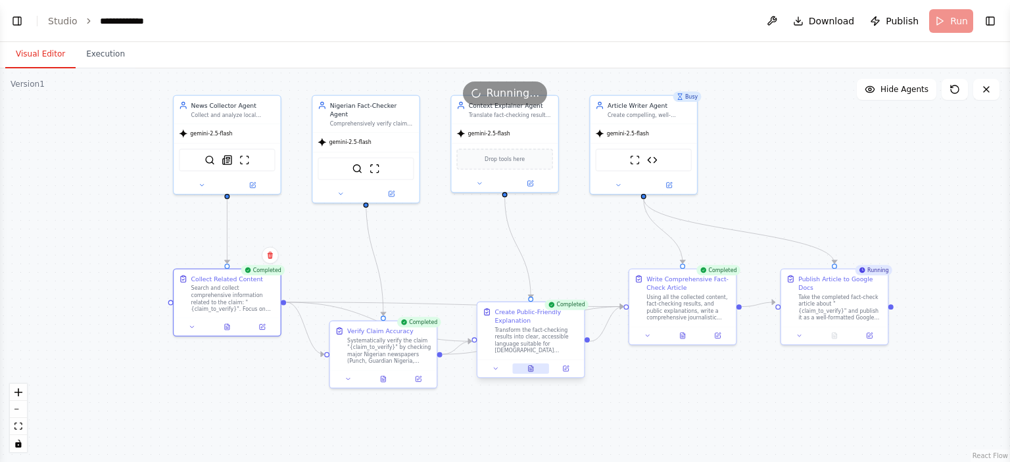
click at [532, 370] on icon at bounding box center [531, 369] width 5 height 6
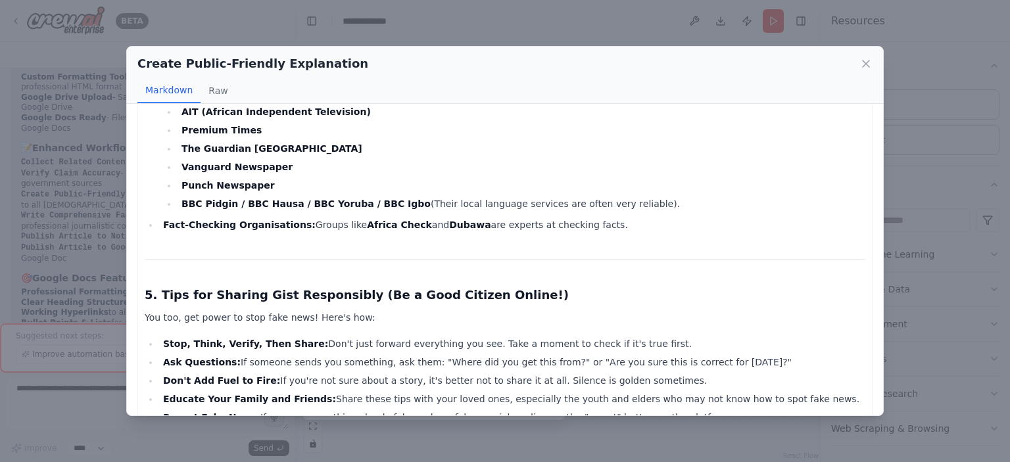
scroll to position [970, 0]
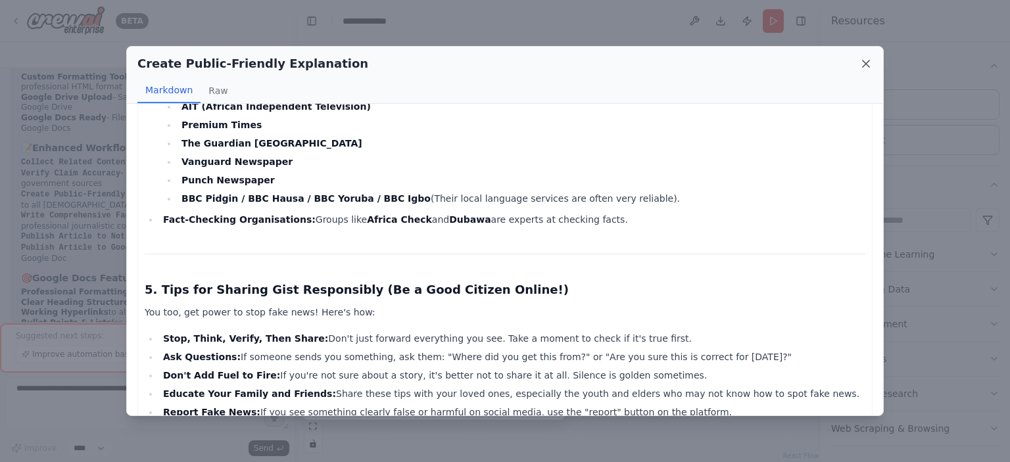
click at [864, 65] on icon at bounding box center [866, 64] width 7 height 7
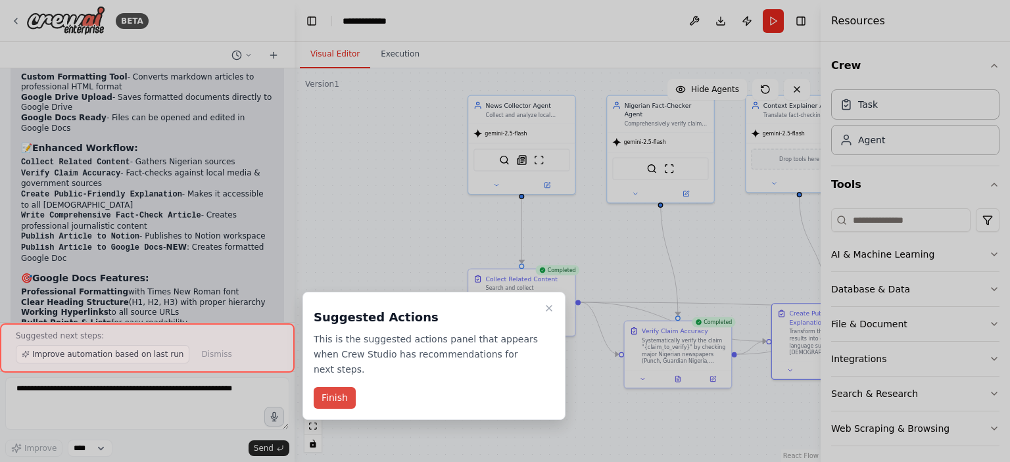
click at [328, 387] on button "Finish" at bounding box center [335, 398] width 42 height 22
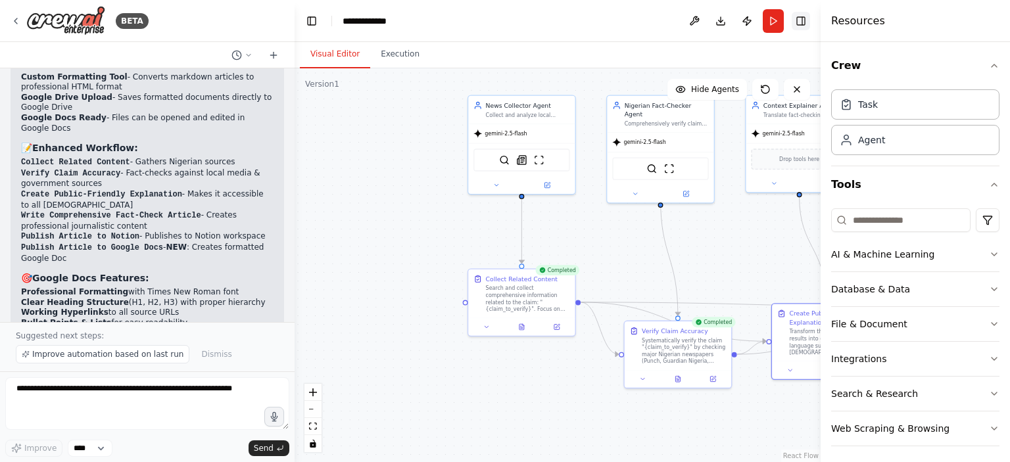
click at [800, 16] on button "Toggle Right Sidebar" at bounding box center [801, 21] width 18 height 18
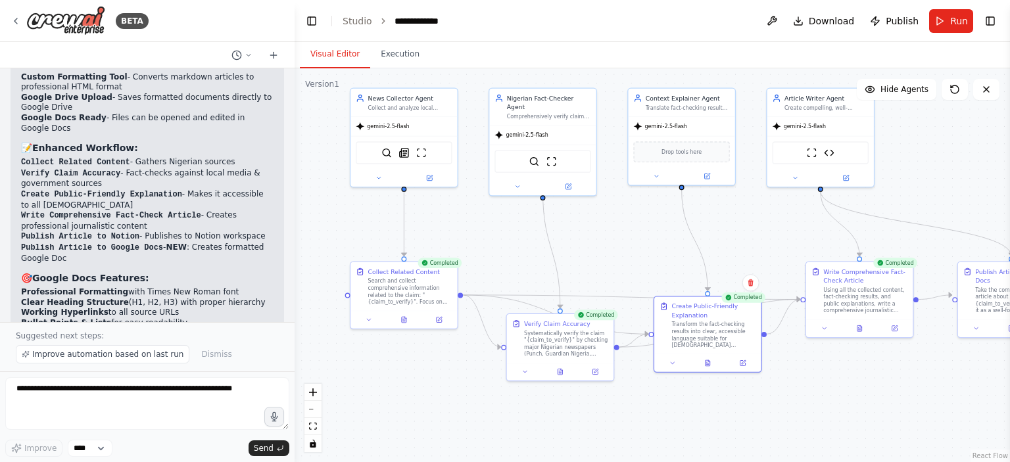
drag, startPoint x: 762, startPoint y: 249, endPoint x: 644, endPoint y: 241, distance: 118.0
click at [644, 241] on div ".deletable-edge-delete-btn { width: 20px; height: 20px; border: 0px solid #ffff…" at bounding box center [653, 265] width 716 height 394
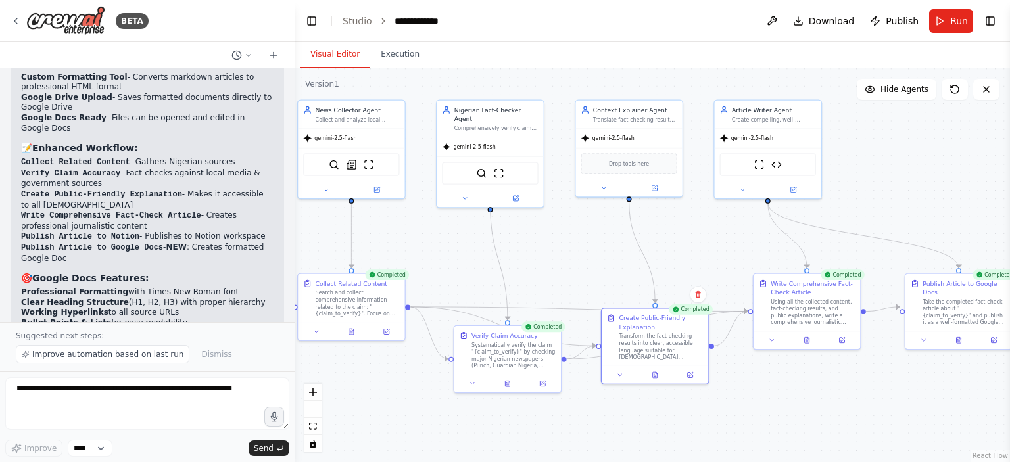
drag, startPoint x: 905, startPoint y: 193, endPoint x: 870, endPoint y: 215, distance: 42.0
click at [852, 203] on div ".deletable-edge-delete-btn { width: 20px; height: 20px; border: 0px solid #ffff…" at bounding box center [653, 265] width 716 height 394
click at [947, 332] on button at bounding box center [959, 337] width 37 height 11
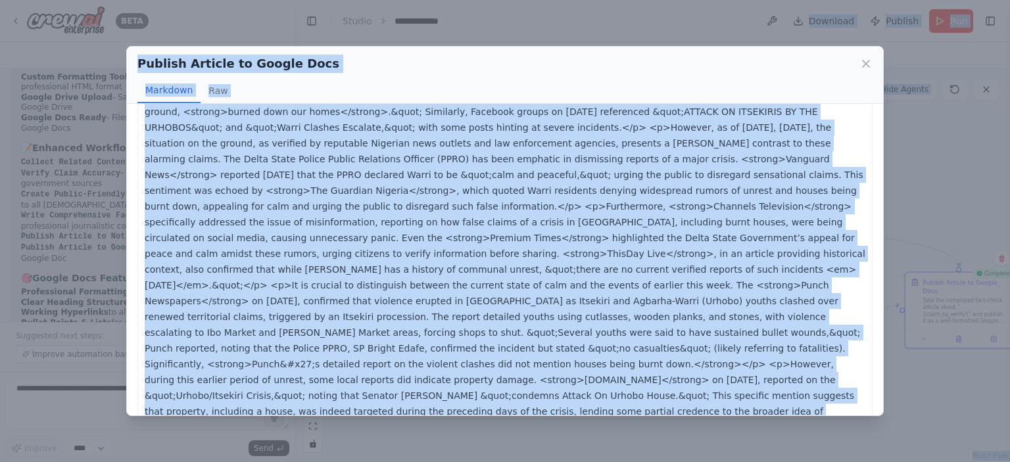
scroll to position [0, 0]
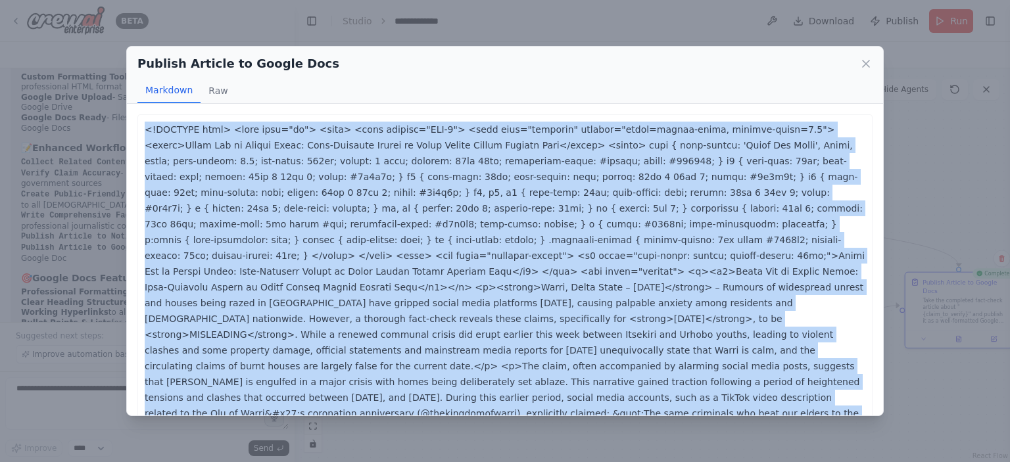
drag, startPoint x: 830, startPoint y: 393, endPoint x: 174, endPoint y: 137, distance: 703.7
copy div "<!DOCTYPE html> <html lang="en"> <head> <meta charset="UTF-8"> <meta name="view…"
click at [864, 61] on icon at bounding box center [866, 64] width 7 height 7
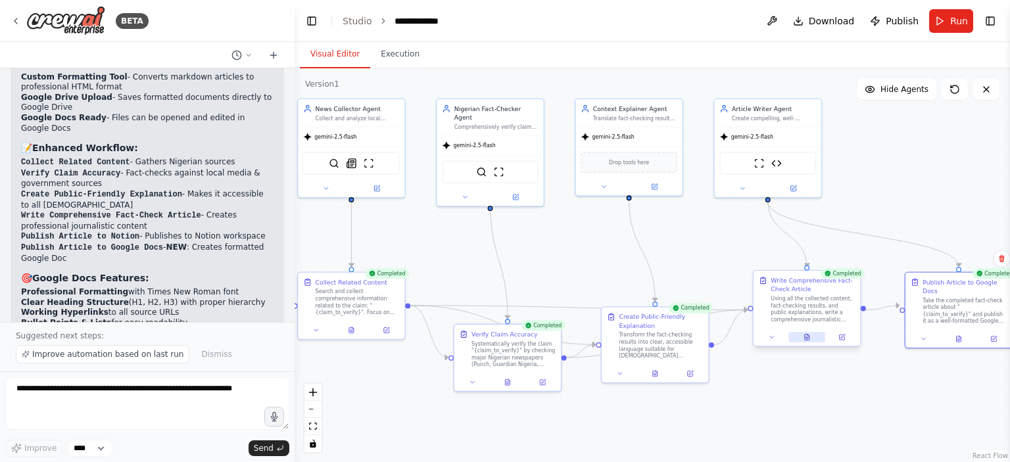
click at [800, 335] on button at bounding box center [807, 337] width 37 height 11
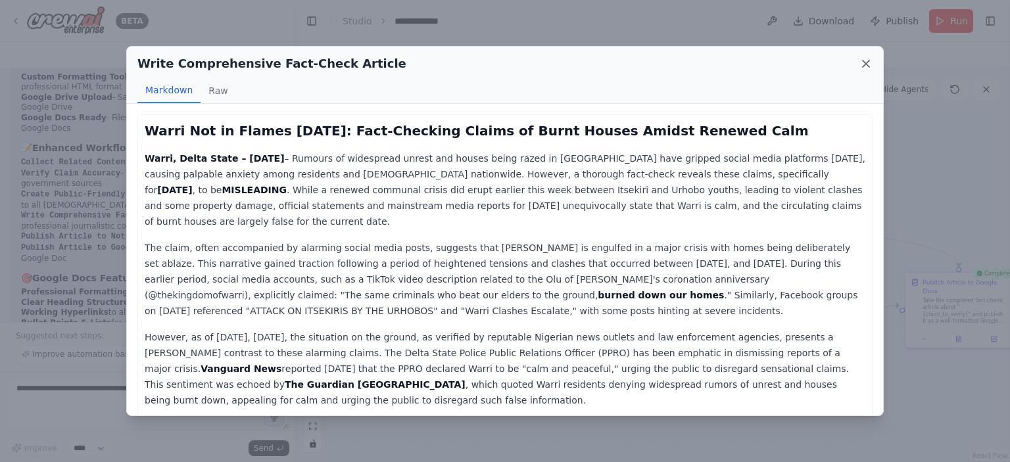
click at [866, 63] on icon at bounding box center [866, 64] width 7 height 7
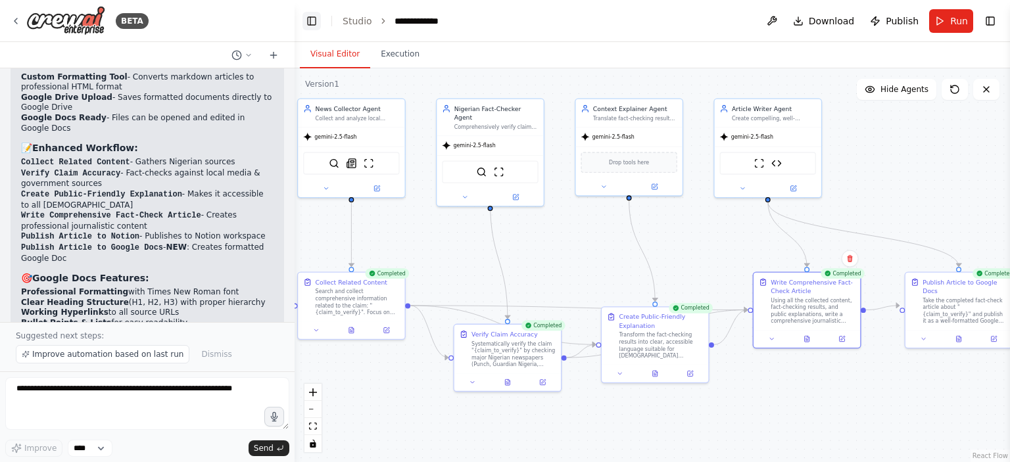
click at [304, 20] on button "Toggle Left Sidebar" at bounding box center [312, 21] width 18 height 18
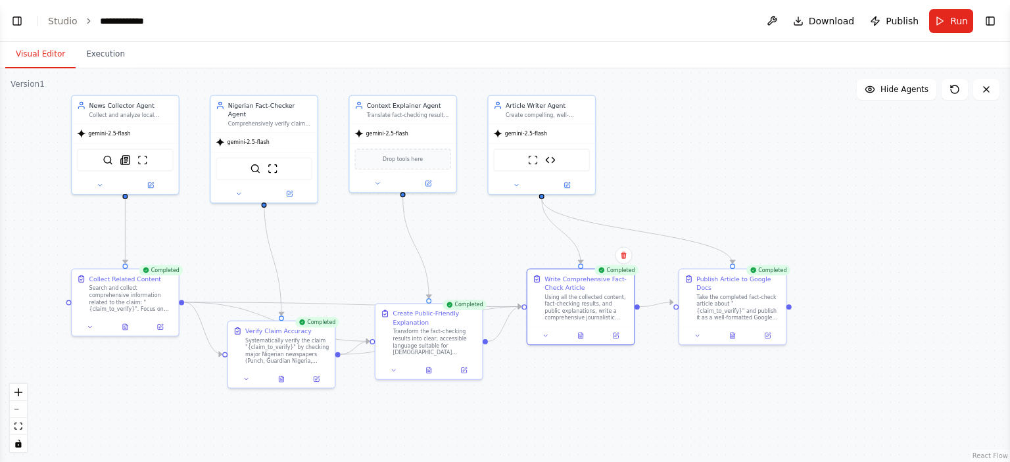
drag, startPoint x: 334, startPoint y: 232, endPoint x: 358, endPoint y: 227, distance: 24.8
click at [358, 227] on div ".deletable-edge-delete-btn { width: 20px; height: 20px; border: 0px solid #ffff…" at bounding box center [505, 265] width 1010 height 394
click at [697, 331] on icon at bounding box center [698, 334] width 7 height 7
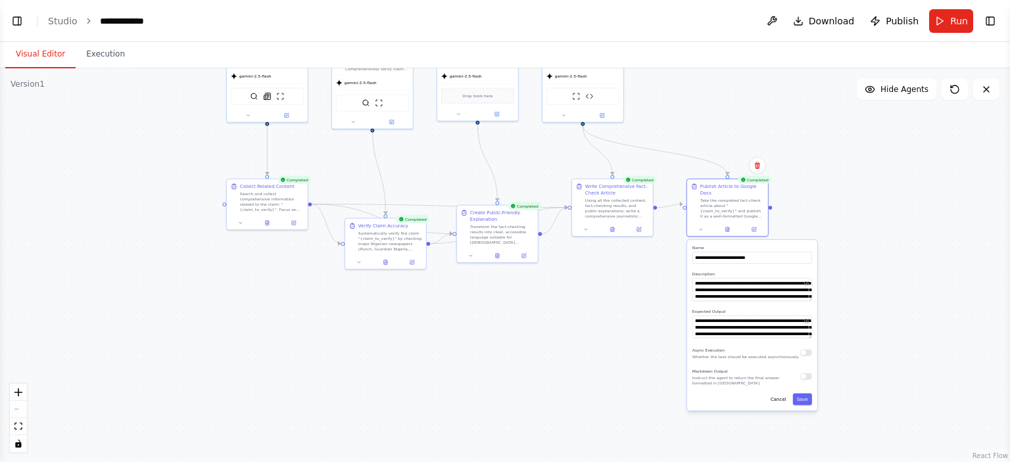
drag, startPoint x: 723, startPoint y: 236, endPoint x: 683, endPoint y: 122, distance: 121.1
click at [683, 122] on div ".deletable-edge-delete-btn { width: 20px; height: 20px; border: 0px solid #ffff…" at bounding box center [505, 265] width 1010 height 394
click at [776, 397] on button "Cancel" at bounding box center [779, 400] width 24 height 12
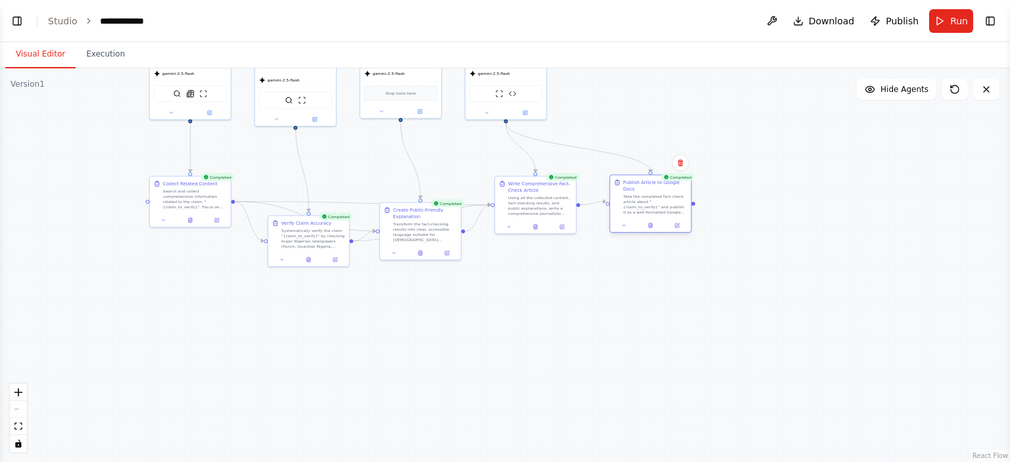
drag, startPoint x: 771, startPoint y: 205, endPoint x: 693, endPoint y: 203, distance: 77.7
click at [693, 203] on div ".deletable-edge-delete-btn { width: 20px; height: 20px; border: 0px solid #ffff…" at bounding box center [505, 265] width 1010 height 394
click at [694, 202] on div at bounding box center [693, 204] width 4 height 4
drag, startPoint x: 694, startPoint y: 201, endPoint x: 753, endPoint y: 198, distance: 58.6
click at [753, 198] on div ".deletable-edge-delete-btn { width: 20px; height: 20px; border: 0px solid #ffff…" at bounding box center [505, 265] width 1010 height 394
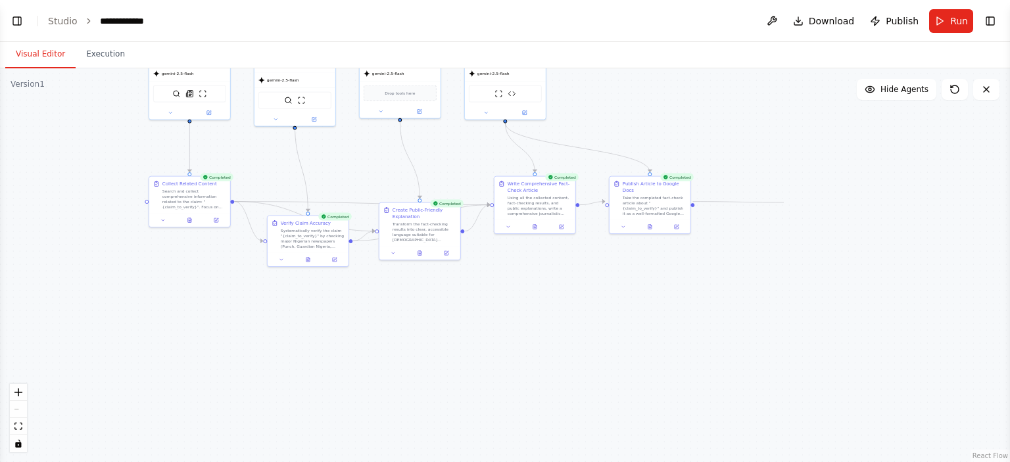
drag, startPoint x: 693, startPoint y: 199, endPoint x: 784, endPoint y: 203, distance: 90.8
click at [784, 203] on div ".deletable-edge-delete-btn { width: 20px; height: 20px; border: 0px solid #ffff…" at bounding box center [505, 265] width 1010 height 394
drag, startPoint x: 737, startPoint y: 192, endPoint x: 679, endPoint y: 157, distance: 67.6
click at [679, 157] on div ".deletable-edge-delete-btn { width: 20px; height: 20px; border: 0px solid #ffff…" at bounding box center [505, 265] width 1010 height 394
click at [695, 200] on div ".deletable-edge-delete-btn { width: 20px; height: 20px; border: 0px solid #ffff…" at bounding box center [505, 265] width 1010 height 394
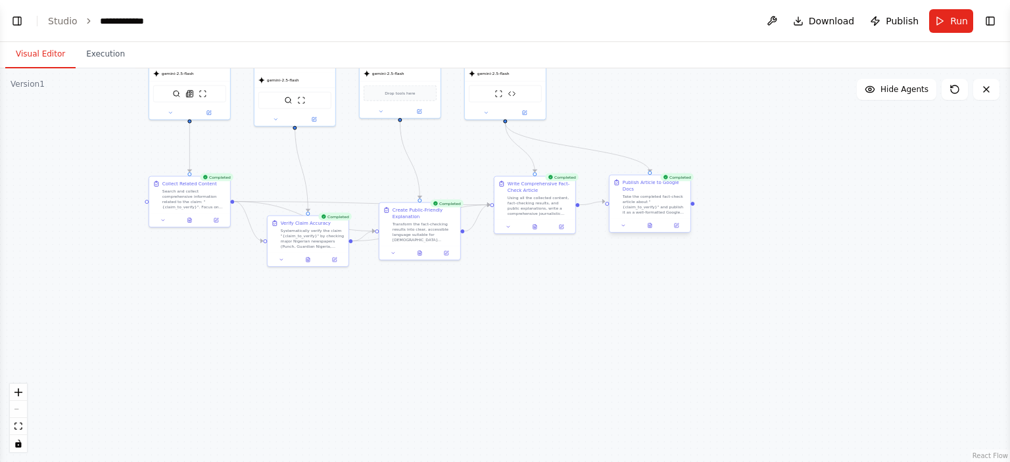
click at [695, 200] on div ".deletable-edge-delete-btn { width: 20px; height: 20px; border: 0px solid #ffff…" at bounding box center [505, 265] width 1010 height 394
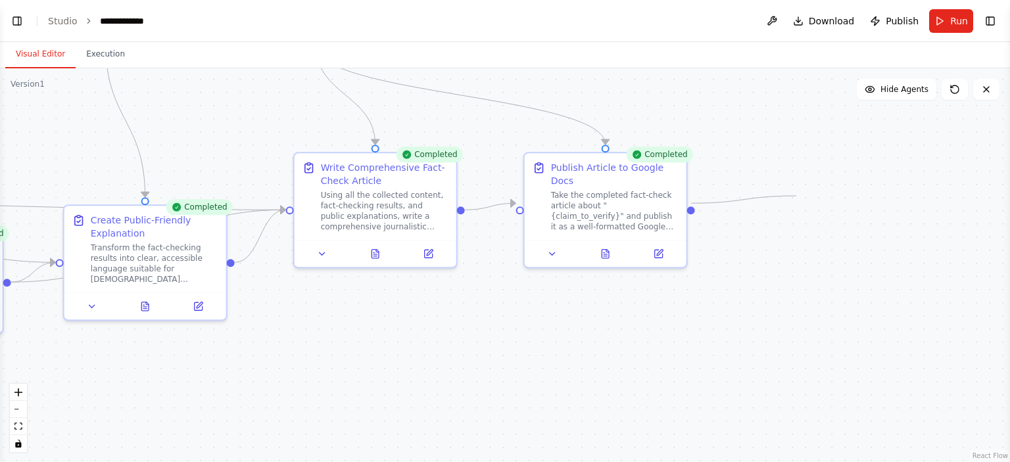
drag, startPoint x: 699, startPoint y: 205, endPoint x: 797, endPoint y: 196, distance: 98.4
click at [797, 196] on div ".deletable-edge-delete-btn { width: 20px; height: 20px; border: 0px solid #ffff…" at bounding box center [505, 265] width 1010 height 394
click at [668, 243] on button at bounding box center [658, 251] width 45 height 16
click at [651, 243] on button at bounding box center [658, 251] width 45 height 16
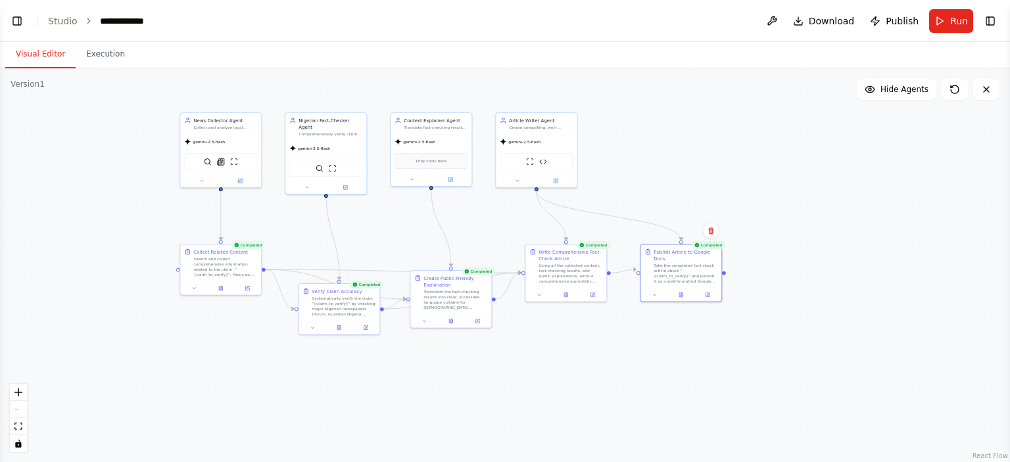
drag, startPoint x: 256, startPoint y: 228, endPoint x: 371, endPoint y: 228, distance: 115.1
click at [374, 228] on div ".deletable-edge-delete-btn { width: 20px; height: 20px; border: 0px solid #ffff…" at bounding box center [505, 265] width 1010 height 394
click at [883, 86] on button "Hide Agents" at bounding box center [897, 89] width 80 height 21
click at [887, 86] on span "Show Agents" at bounding box center [902, 89] width 51 height 11
drag, startPoint x: 537, startPoint y: 186, endPoint x: 681, endPoint y: 203, distance: 145.6
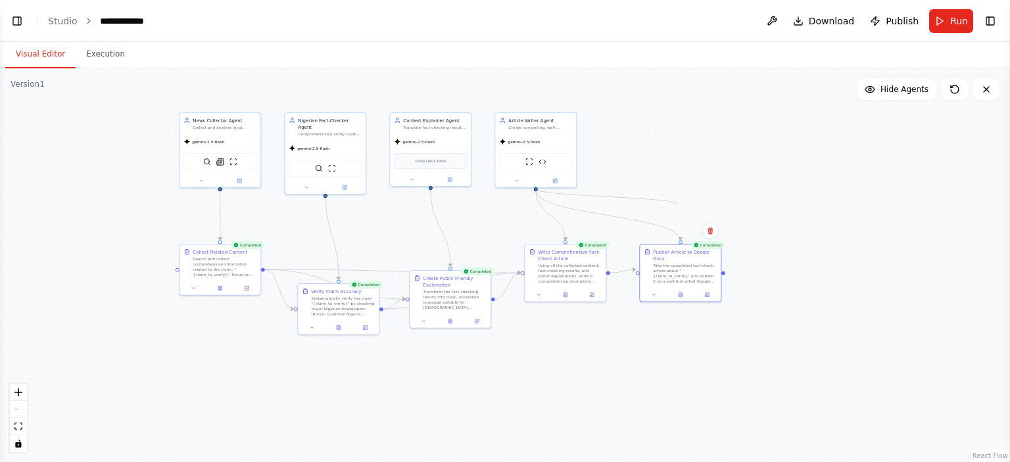
click at [681, 204] on div ".deletable-edge-delete-btn { width: 20px; height: 20px; border: 0px solid #ffff…" at bounding box center [505, 265] width 1010 height 394
drag, startPoint x: 647, startPoint y: 272, endPoint x: 593, endPoint y: 218, distance: 75.8
click at [593, 218] on div ".deletable-edge-delete-btn { width: 20px; height: 20px; border: 0px solid #ffff…" at bounding box center [505, 265] width 1010 height 394
click at [651, 266] on div "Publish Article to Google Docs Take the completed fact-check article about "{cl…" at bounding box center [681, 266] width 73 height 36
click at [735, 166] on div ".deletable-edge-delete-btn { width: 20px; height: 20px; border: 0px solid #ffff…" at bounding box center [505, 265] width 1010 height 394
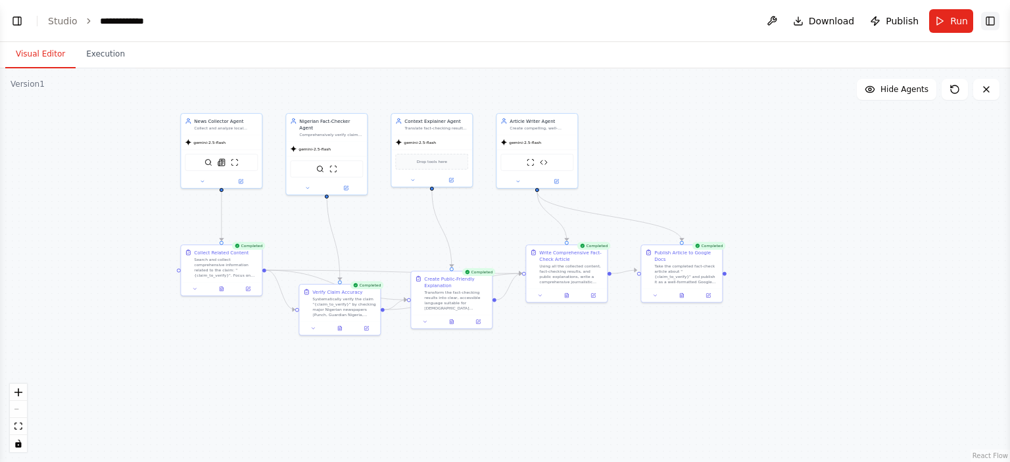
click at [993, 12] on button "Toggle Right Sidebar" at bounding box center [990, 21] width 18 height 18
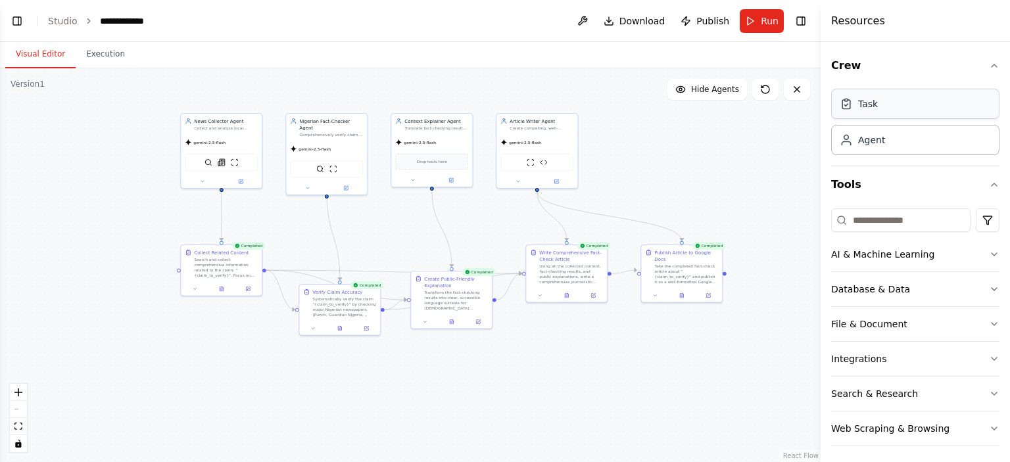
click at [884, 109] on div "Task" at bounding box center [915, 104] width 168 height 30
click at [895, 103] on div "Task" at bounding box center [915, 104] width 168 height 30
click at [752, 160] on div ".deletable-edge-delete-btn { width: 20px; height: 20px; border: 0px solid #ffff…" at bounding box center [410, 265] width 821 height 394
click at [989, 357] on icon "button" at bounding box center [994, 359] width 11 height 11
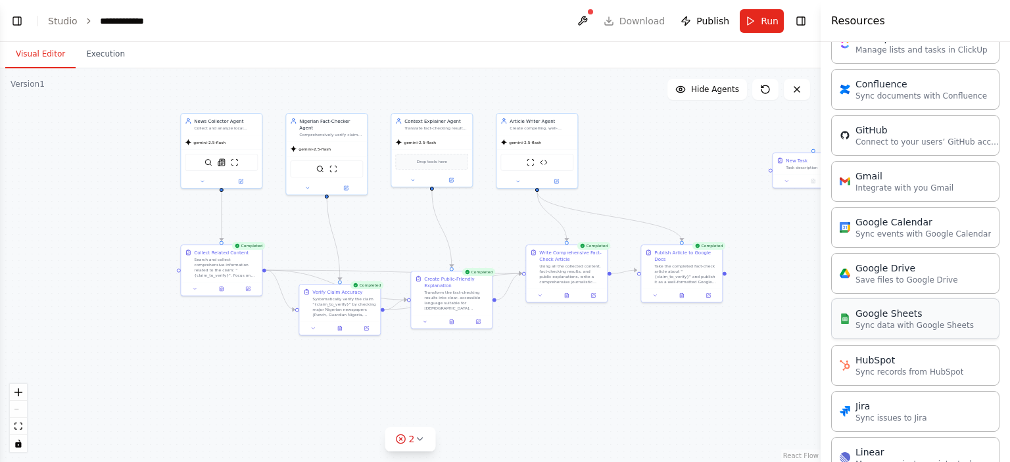
scroll to position [449, 0]
click at [789, 228] on div ".deletable-edge-delete-btn { width: 20px; height: 20px; border: 0px solid #ffff…" at bounding box center [410, 265] width 821 height 394
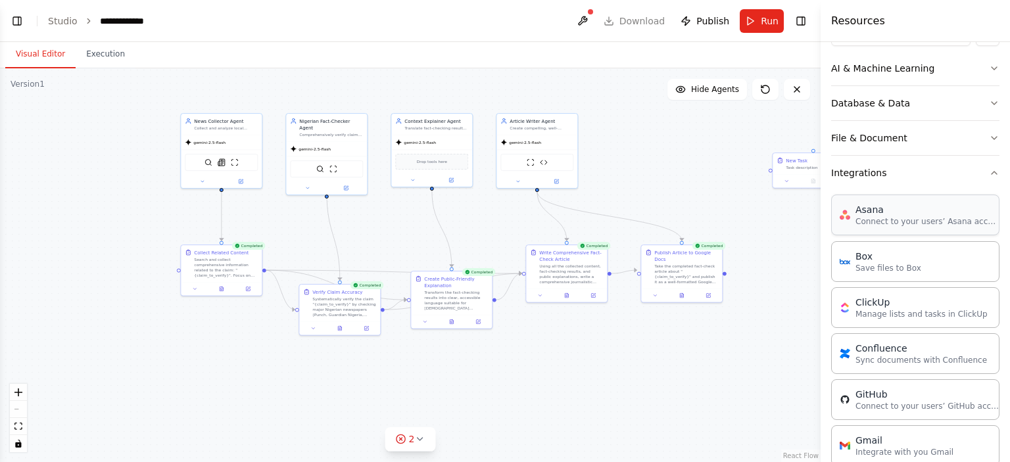
scroll to position [0, 0]
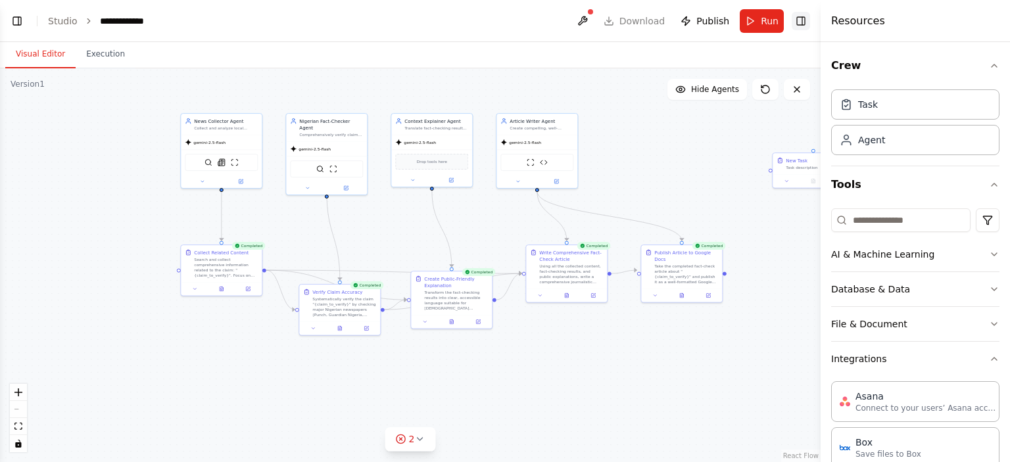
click at [800, 22] on button "Toggle Right Sidebar" at bounding box center [801, 21] width 18 height 18
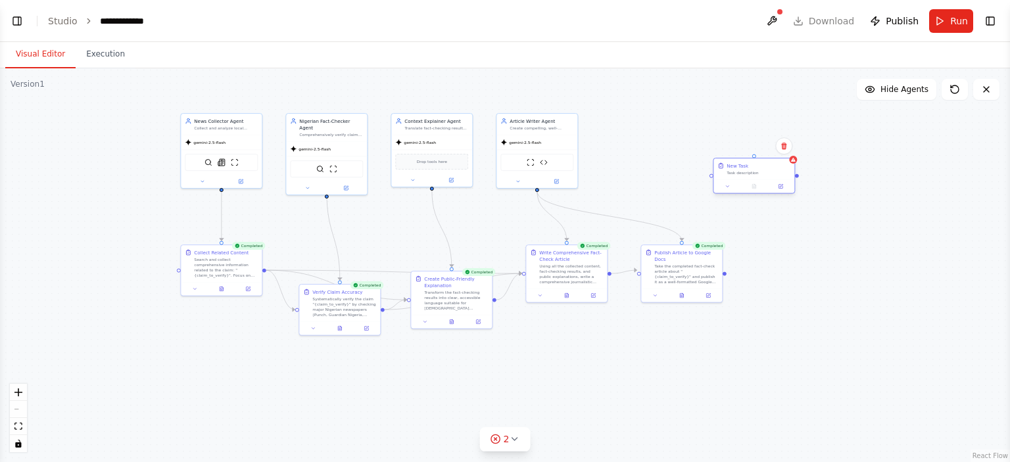
drag, startPoint x: 822, startPoint y: 173, endPoint x: 760, endPoint y: 181, distance: 62.3
click at [760, 181] on div at bounding box center [754, 187] width 81 height 14
click at [731, 186] on button at bounding box center [727, 187] width 22 height 8
click at [784, 149] on icon at bounding box center [784, 146] width 8 height 8
click at [753, 152] on button "Confirm" at bounding box center [747, 146] width 47 height 16
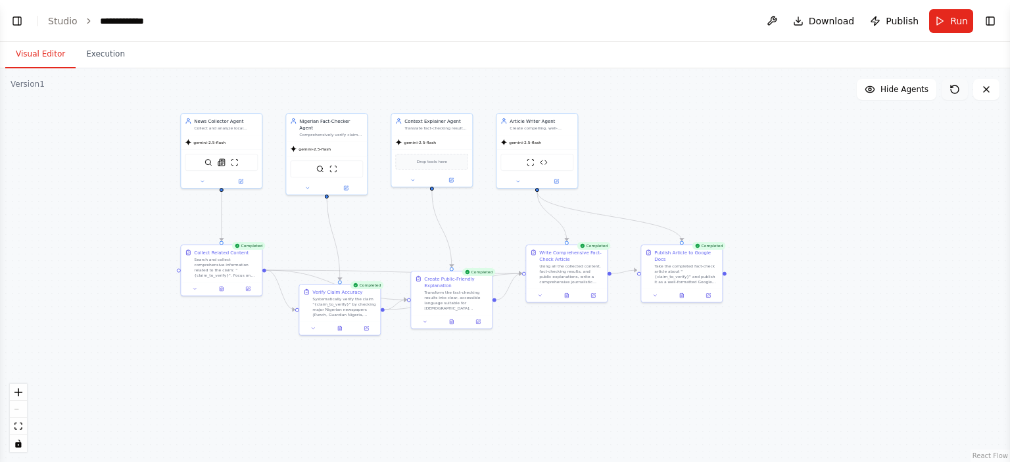
click at [950, 91] on icon at bounding box center [955, 89] width 11 height 11
